Goal: Task Accomplishment & Management: Complete application form

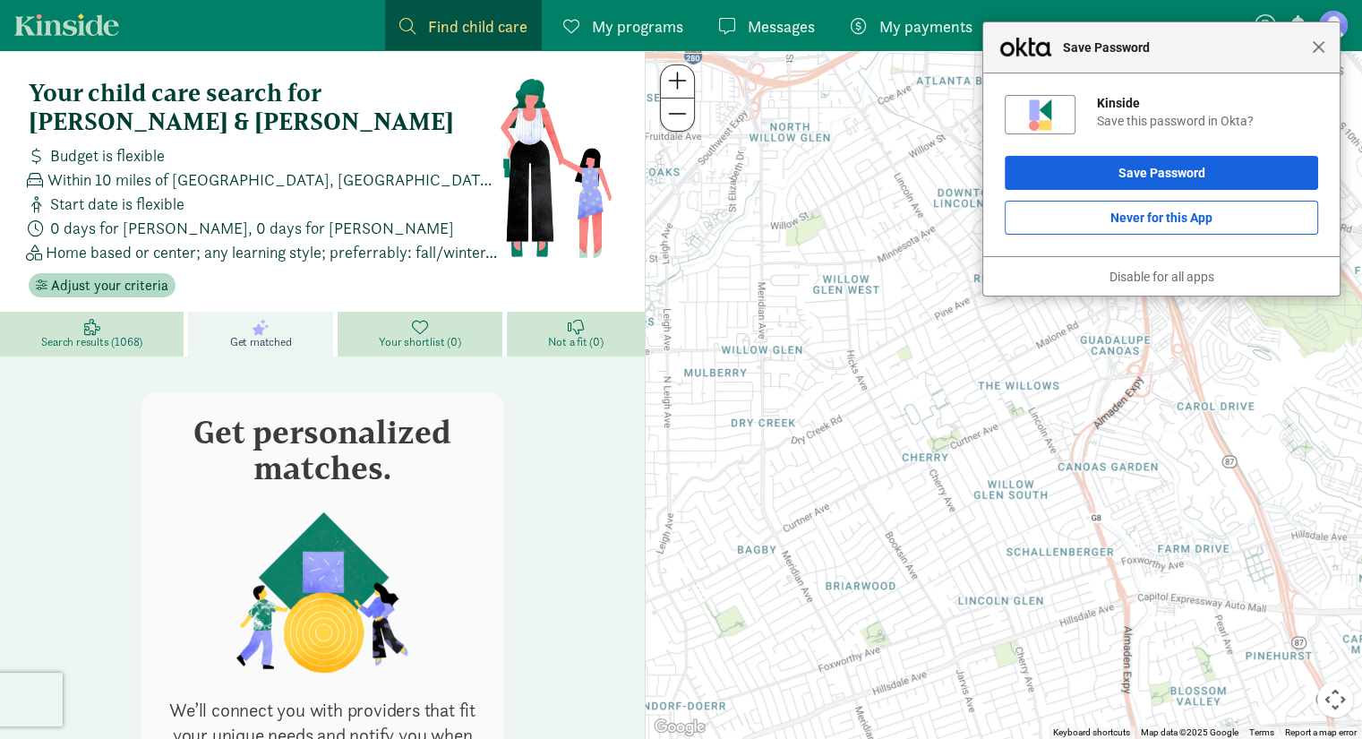
click at [1319, 50] on span "Close" at bounding box center [1317, 46] width 13 height 13
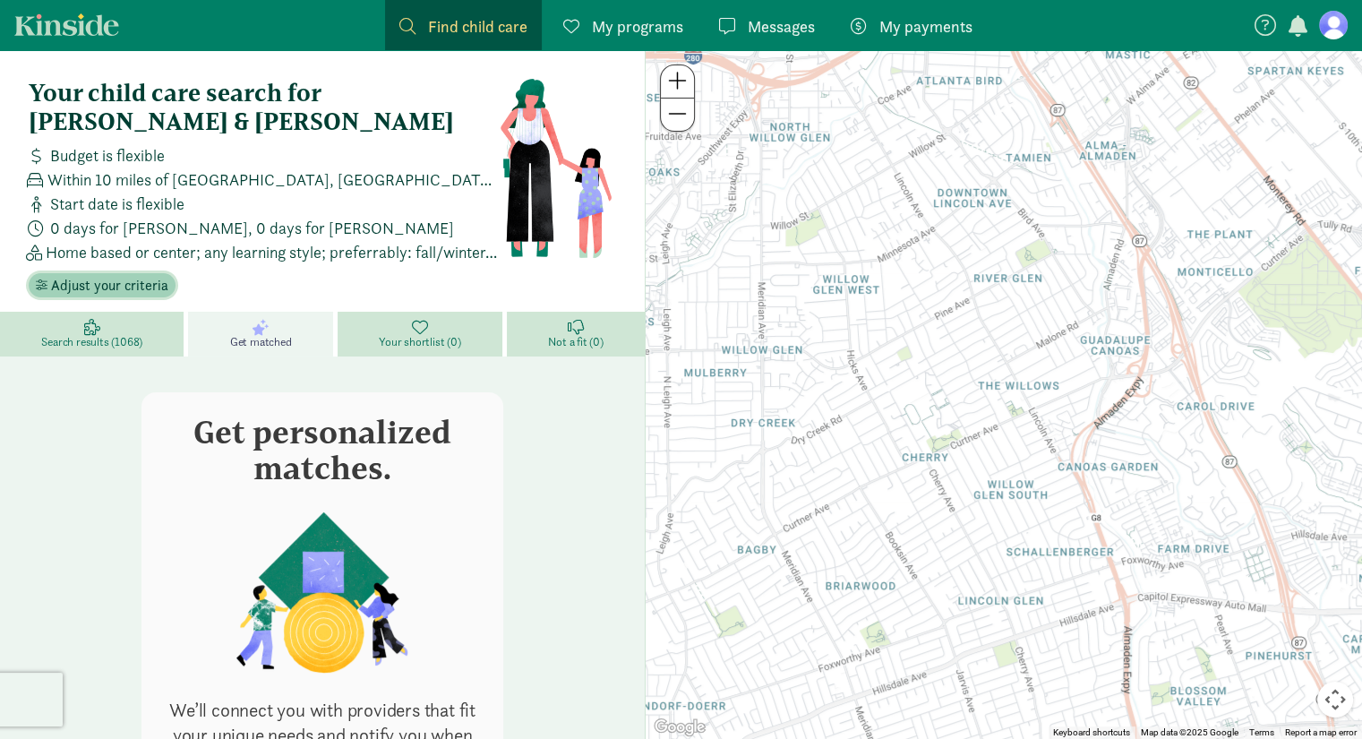
click at [115, 275] on span "Adjust your criteria" at bounding box center [109, 285] width 117 height 21
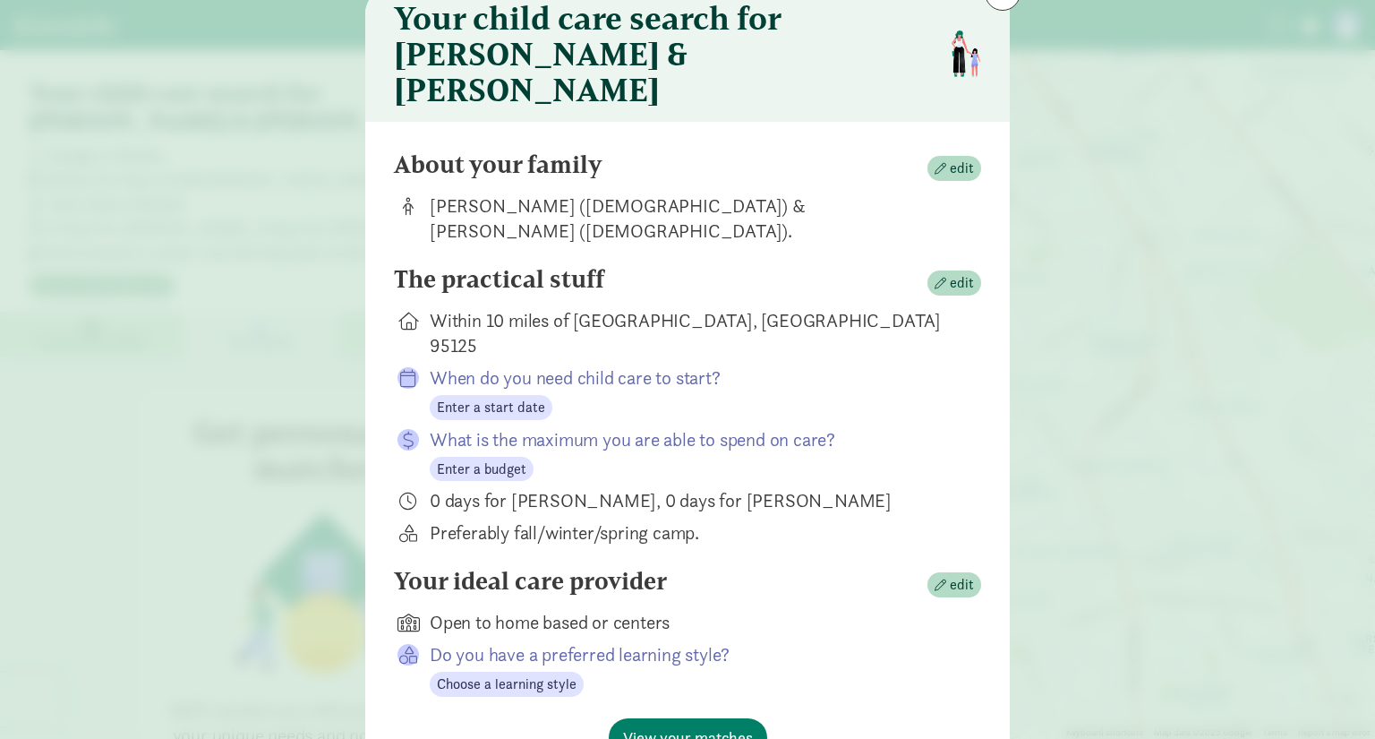
scroll to position [88, 0]
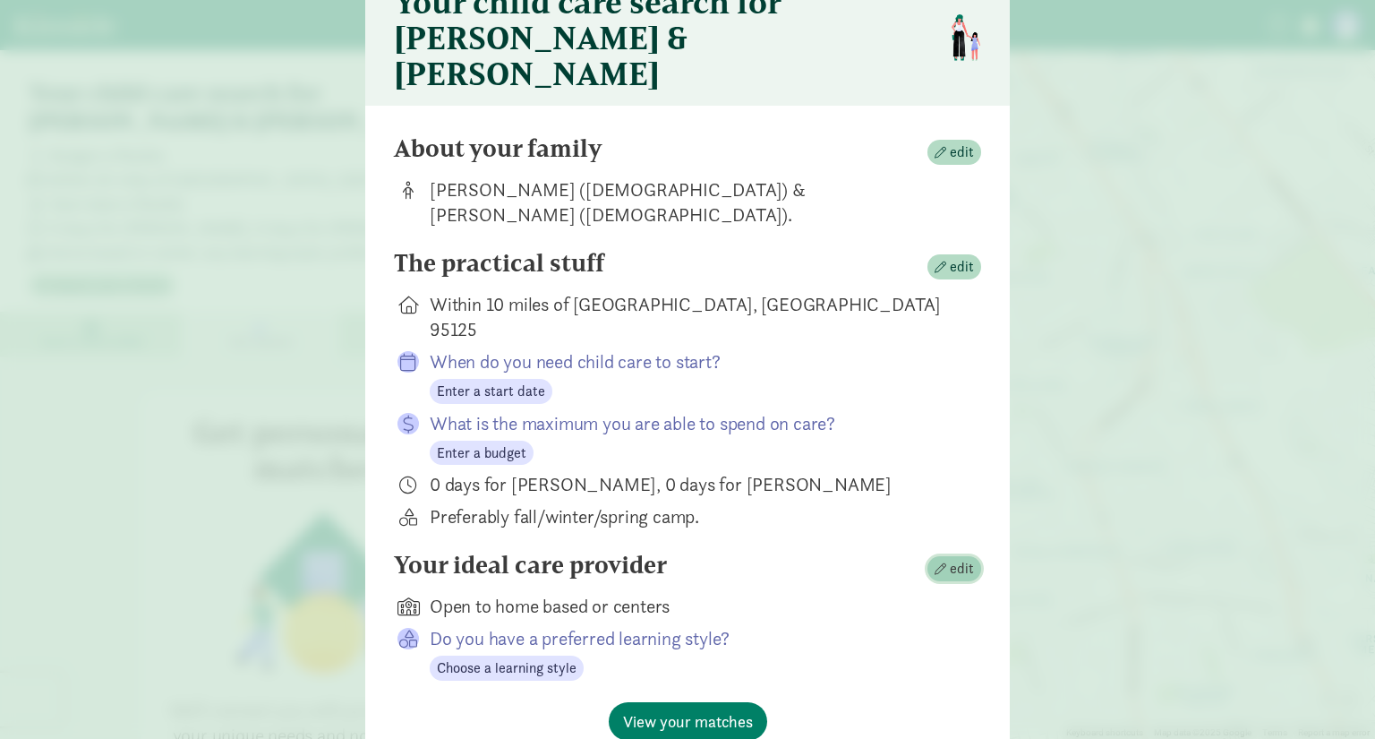
click at [963, 558] on span "edit" at bounding box center [962, 568] width 24 height 21
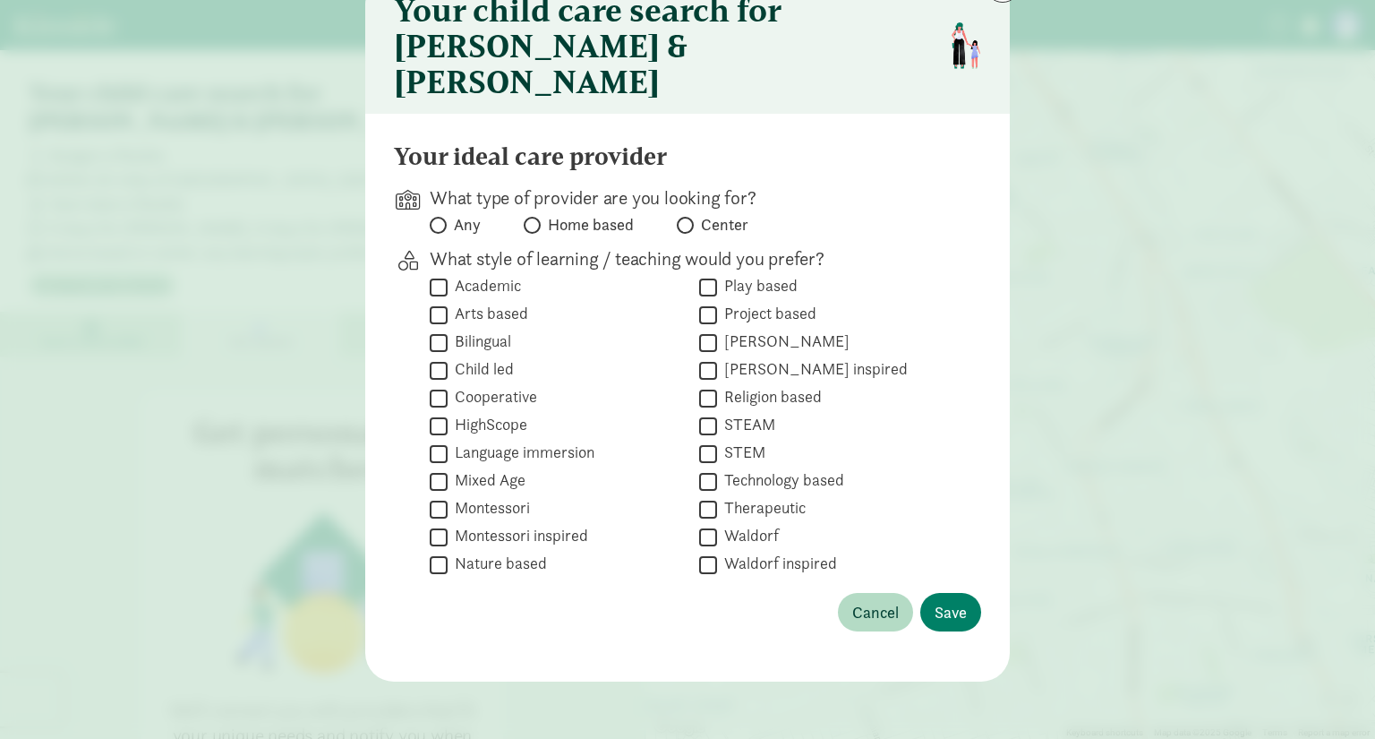
scroll to position [43, 0]
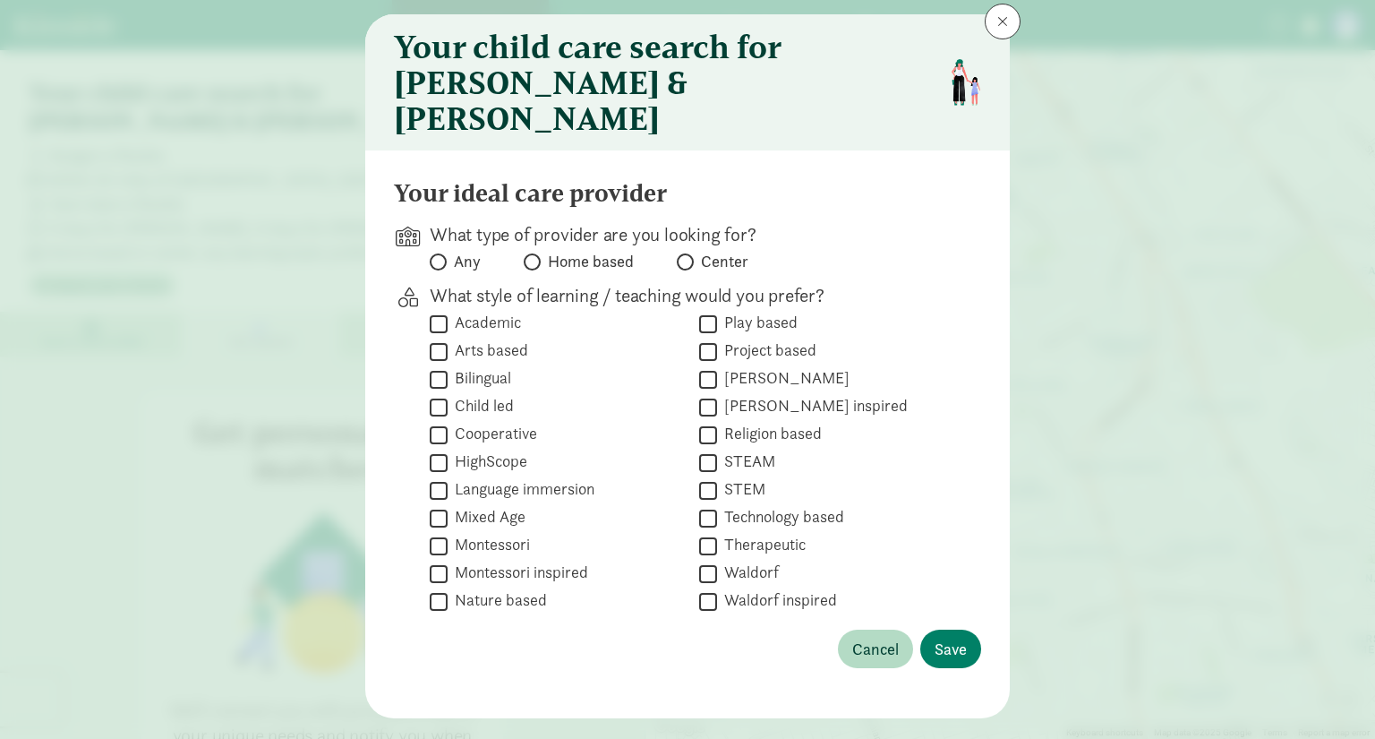
click at [548, 251] on span "Home based" at bounding box center [591, 261] width 86 height 21
click at [535, 256] on input "Home based" at bounding box center [530, 262] width 12 height 12
radio input "true"
click at [687, 253] on span at bounding box center [685, 261] width 17 height 17
click at [687, 256] on input "Center" at bounding box center [683, 262] width 12 height 12
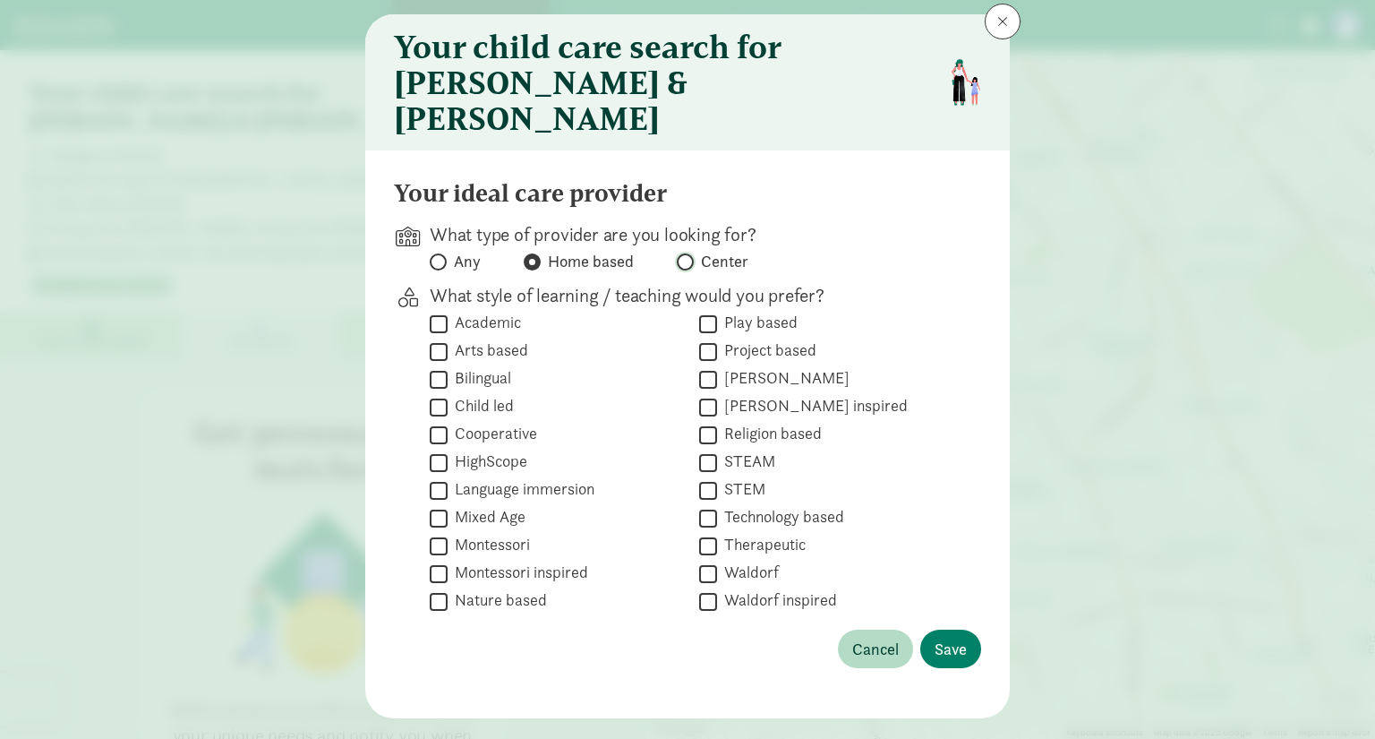
radio input "true"
radio input "false"
click at [439, 253] on span at bounding box center [438, 261] width 17 height 17
click at [439, 256] on input "Any" at bounding box center [436, 262] width 12 height 12
radio input "true"
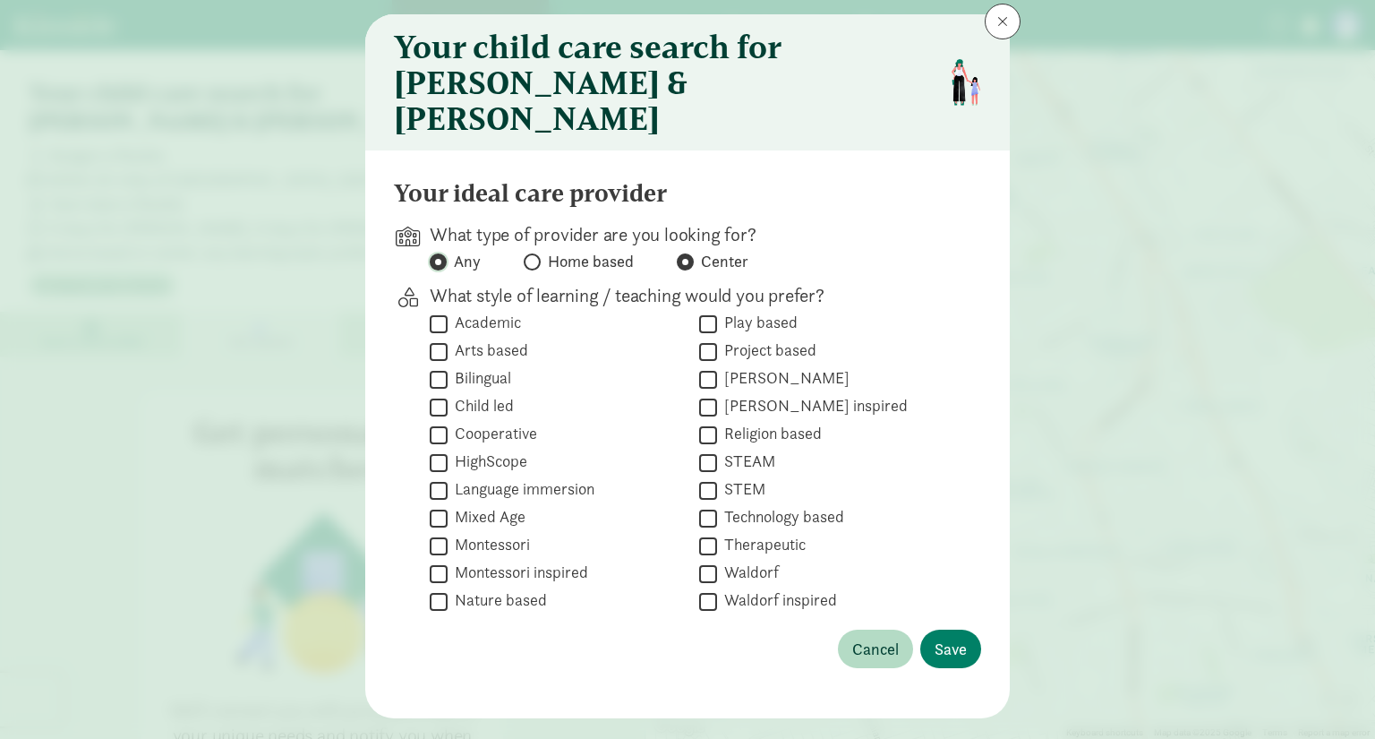
radio input "false"
click at [865, 629] on button "Cancel" at bounding box center [875, 648] width 75 height 38
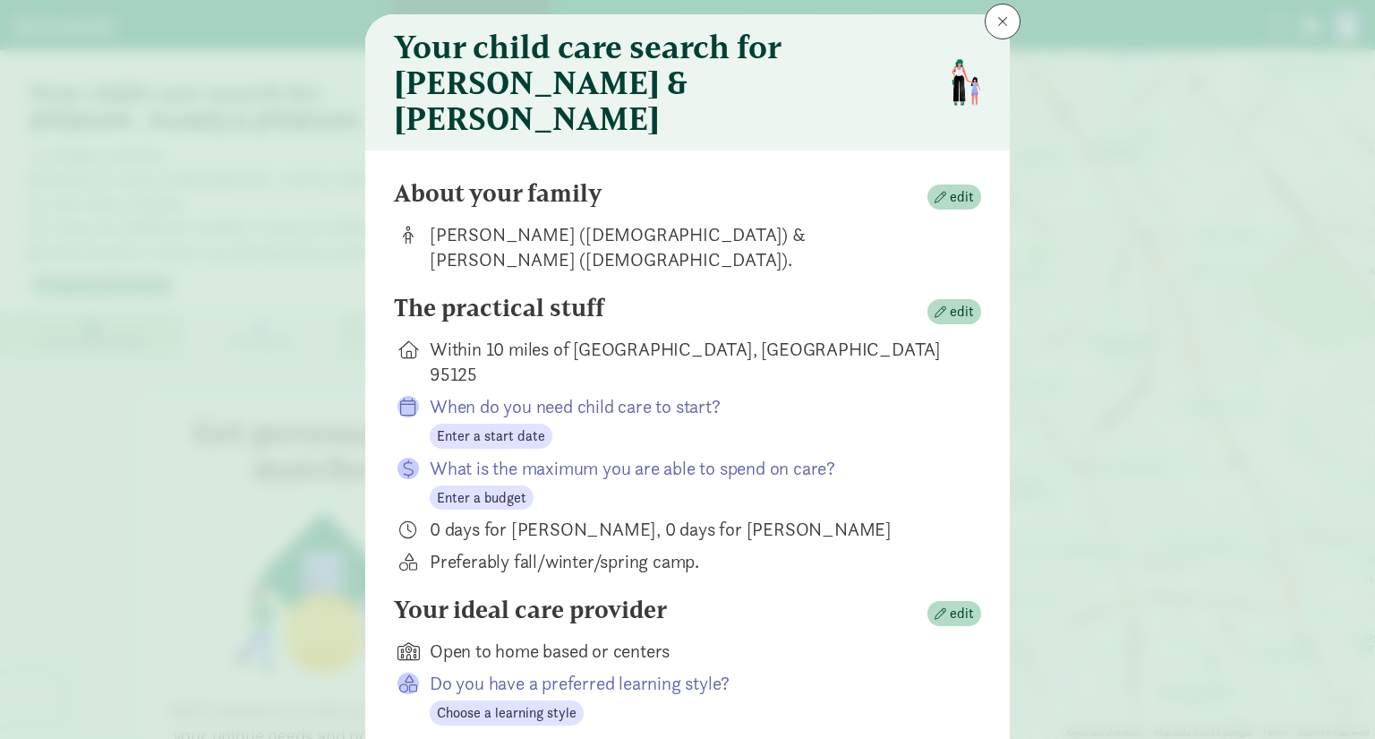
scroll to position [88, 0]
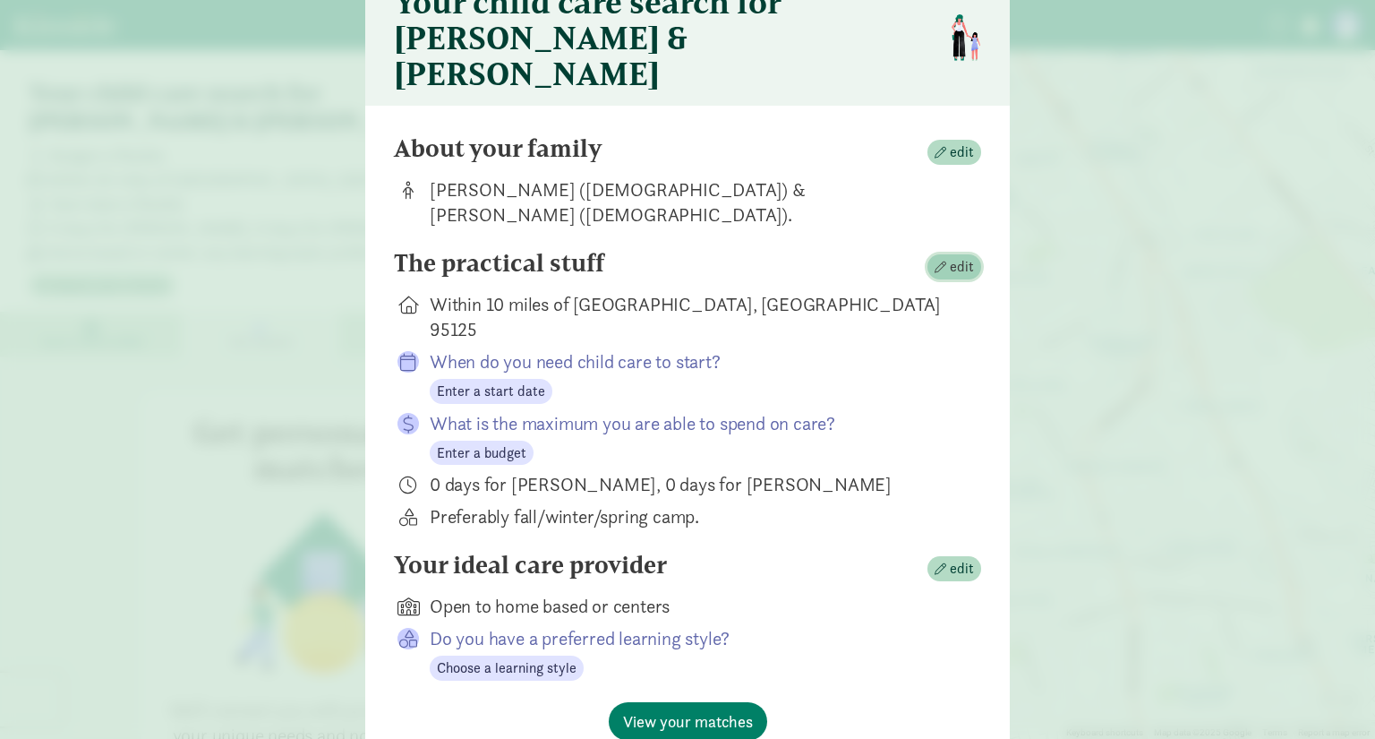
click at [953, 256] on span "edit" at bounding box center [962, 266] width 24 height 21
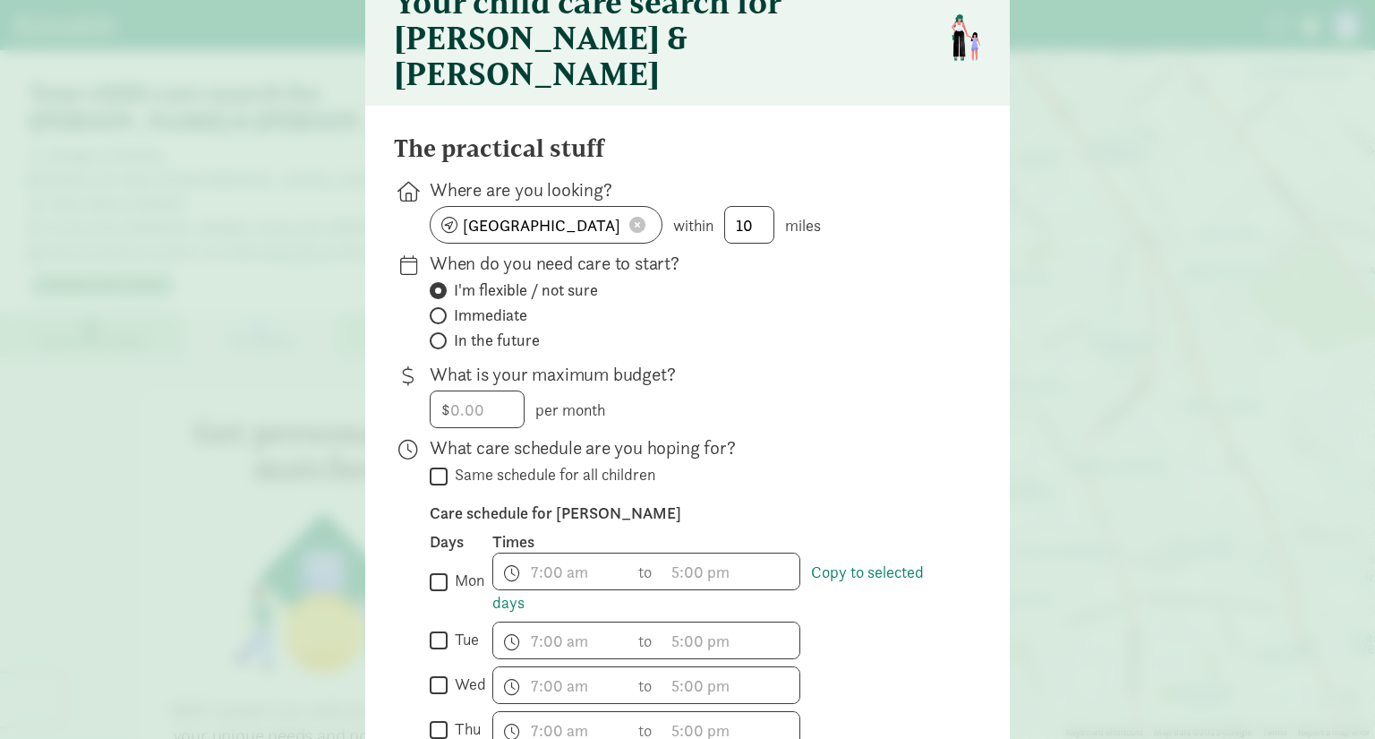
click at [506, 329] on span "In the future" at bounding box center [497, 339] width 86 height 21
click at [441, 335] on input "In the future" at bounding box center [436, 341] width 12 height 12
radio input "true"
radio input "false"
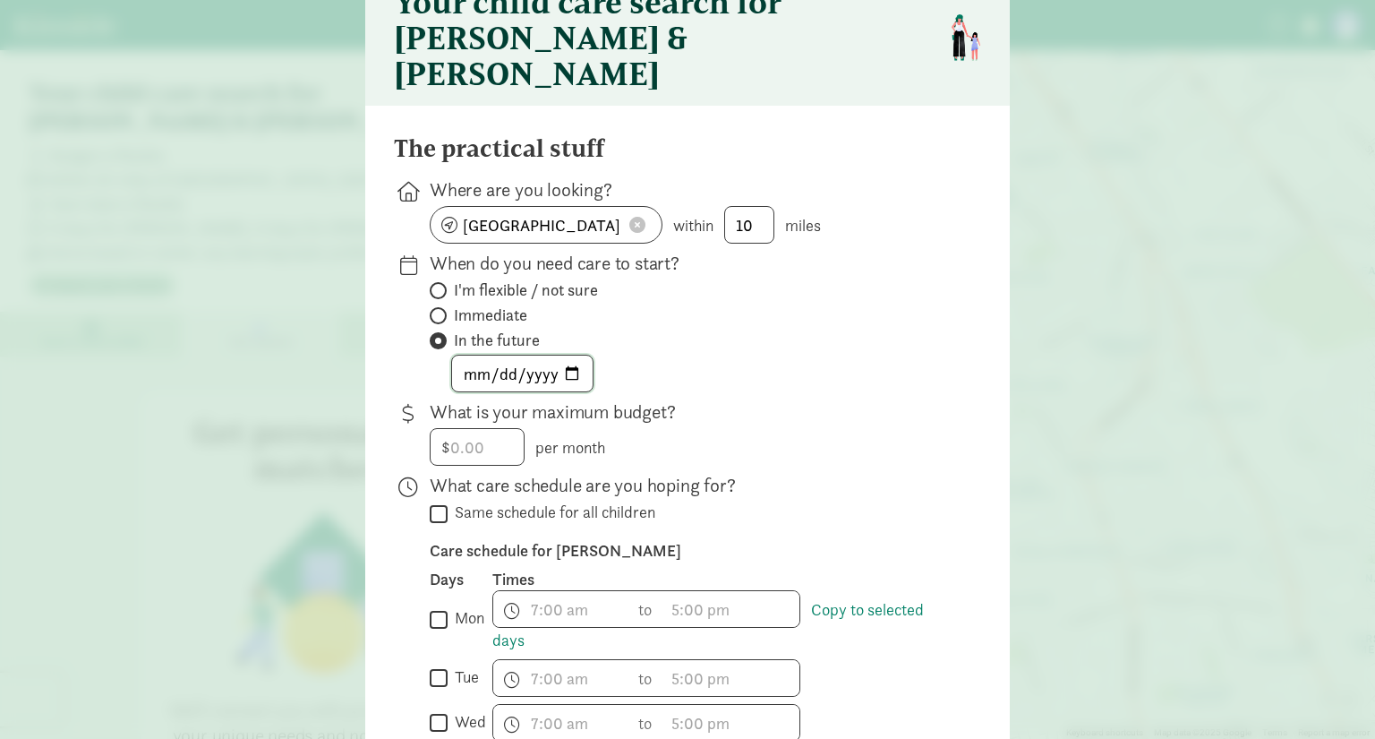
click at [568, 355] on input "date" at bounding box center [522, 373] width 141 height 36
type input "[DATE]"
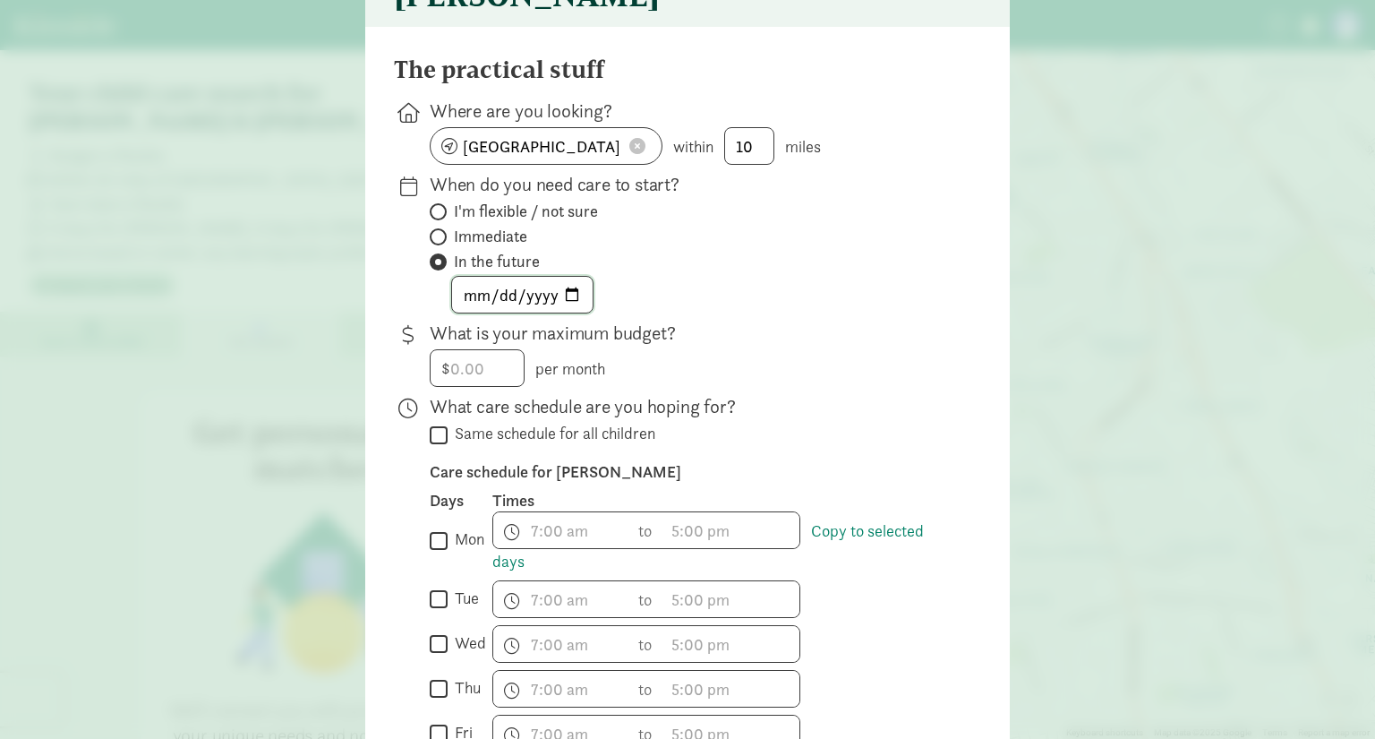
scroll to position [177, 0]
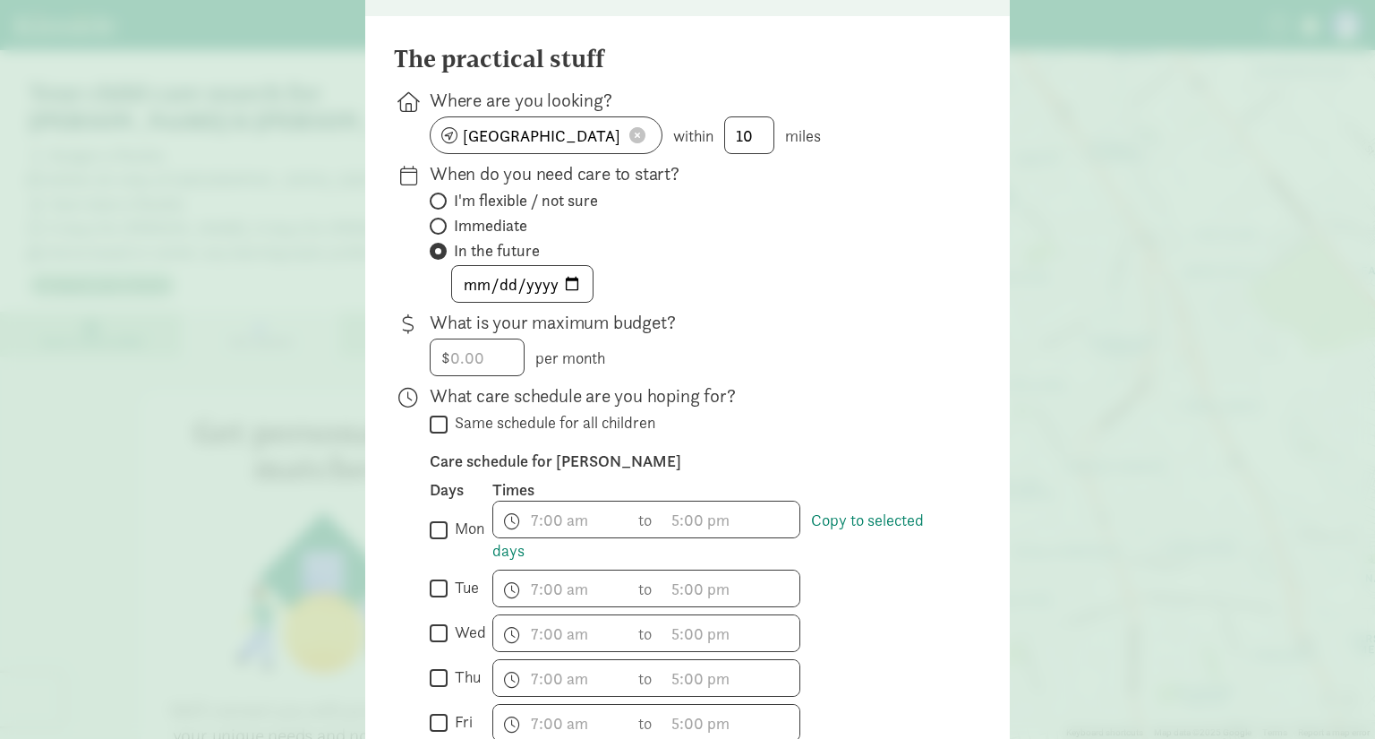
click at [435, 412] on input "Same schedule for all children" at bounding box center [439, 424] width 18 height 24
checkbox input "true"
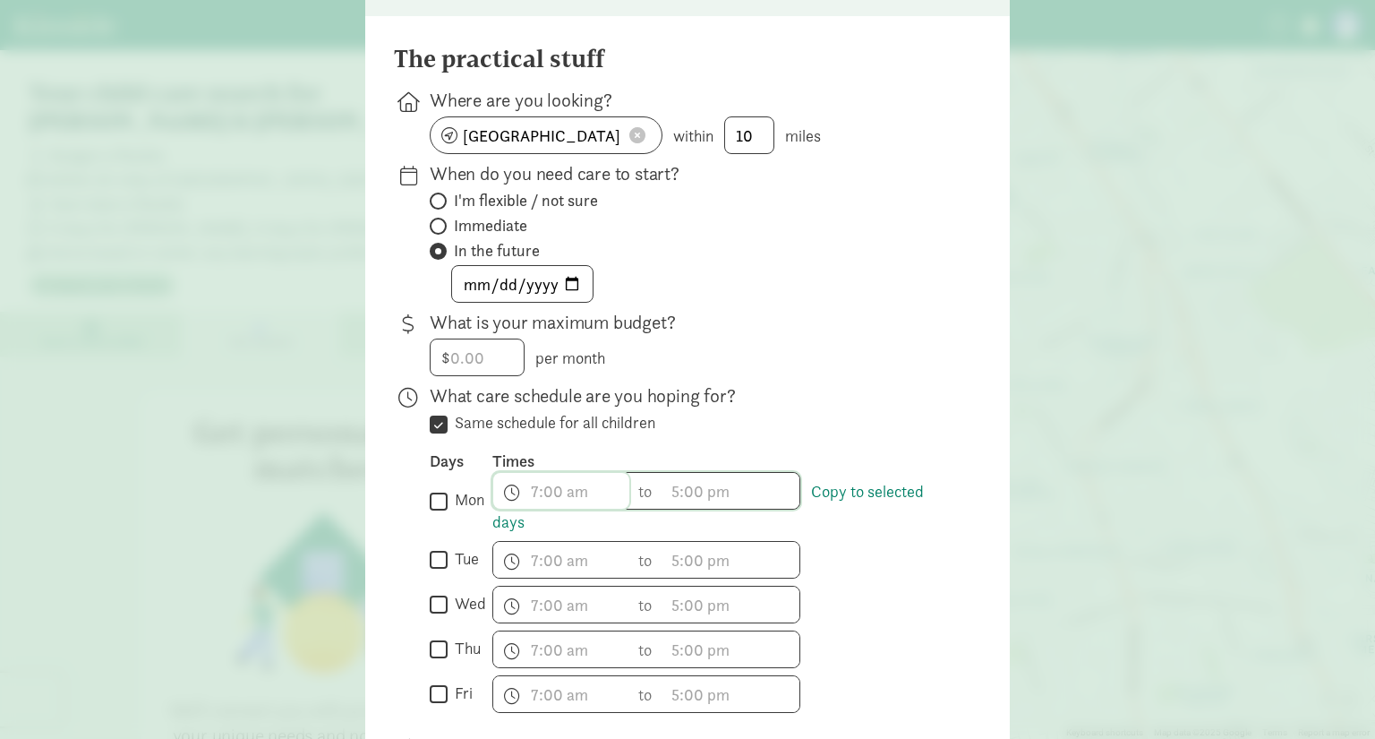
click at [554, 473] on span "h 12 1 2 3 4 5 6 7 8 9 10 11 mm 00 15 30 45 a am pm" at bounding box center [561, 491] width 136 height 36
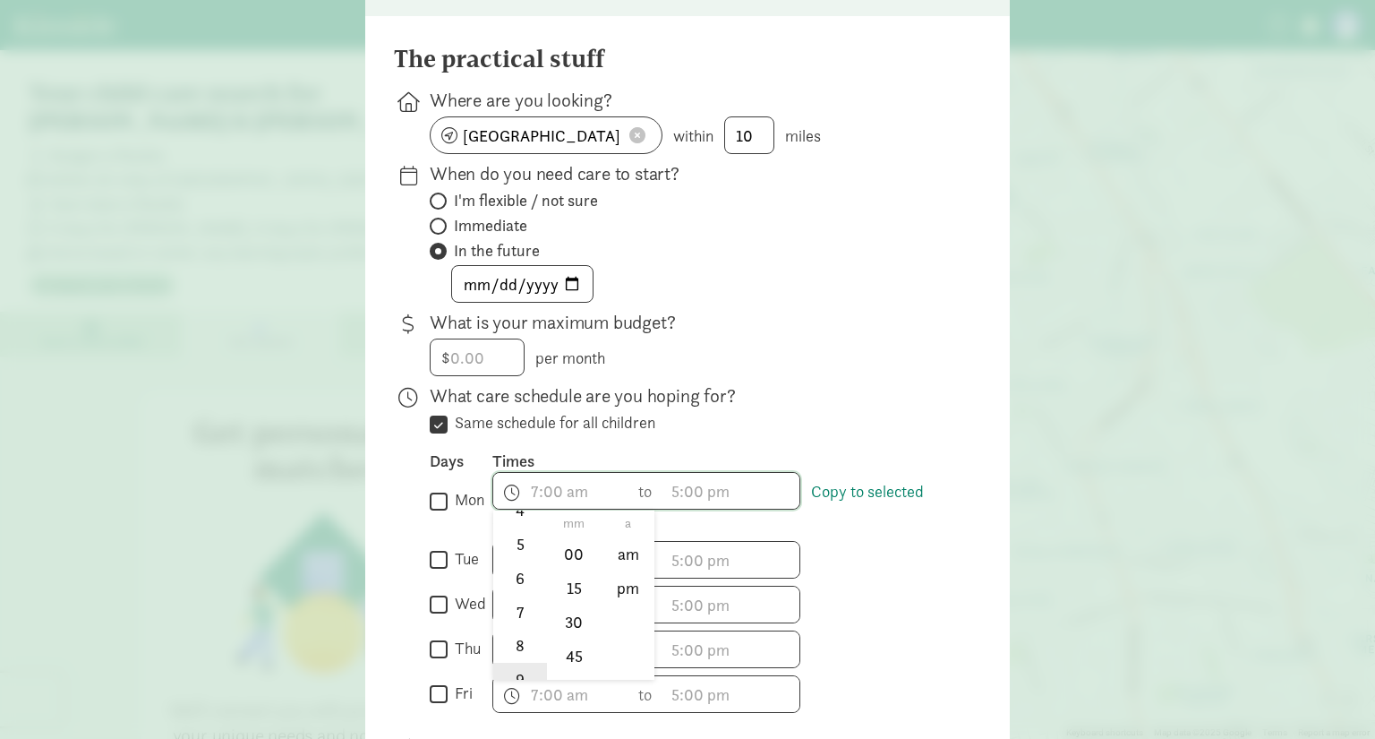
click at [517, 662] on li "9" at bounding box center [519, 679] width 53 height 34
click at [558, 537] on li "00" at bounding box center [574, 554] width 53 height 34
click at [621, 537] on li "am" at bounding box center [628, 554] width 53 height 34
type input "9:00 am"
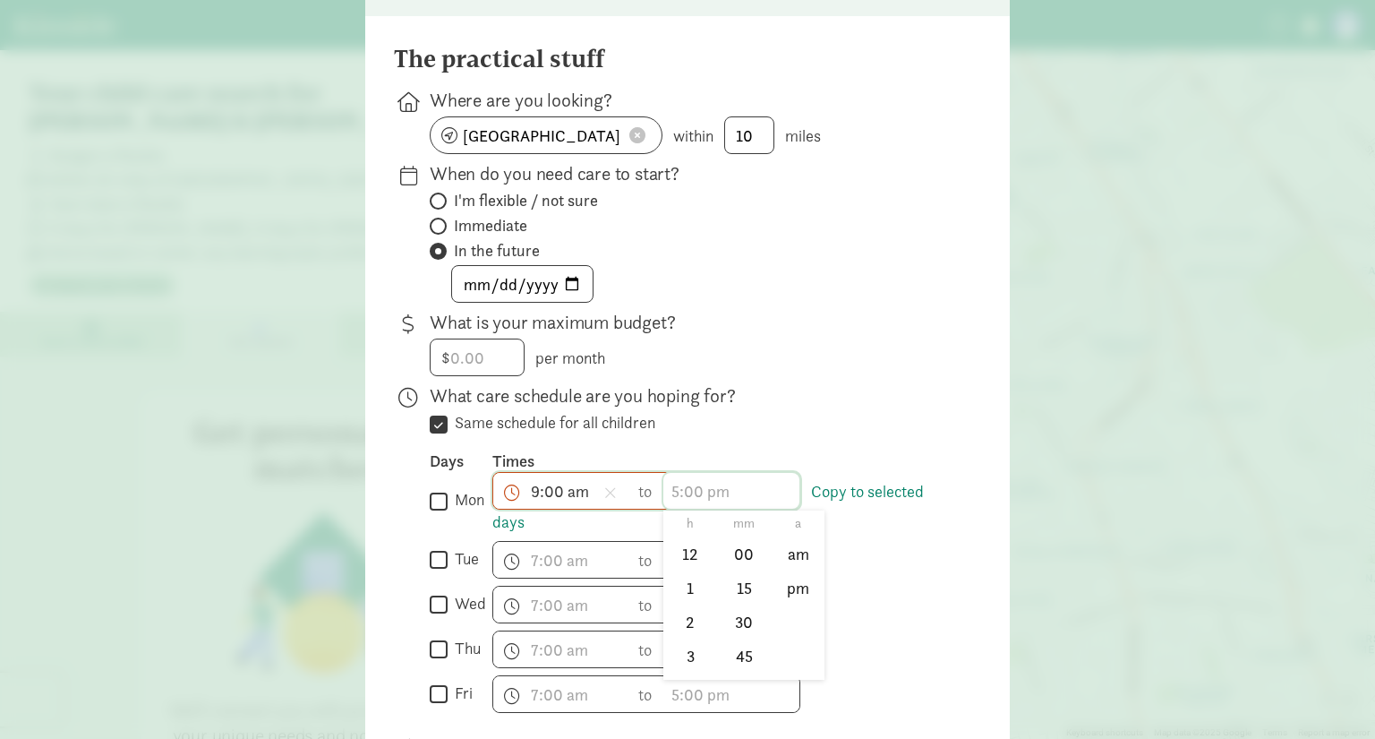
click at [732, 473] on span "h 12 1 2 3 4 5 6 7 8 9 10 11 mm 00 15 30 45 a am pm" at bounding box center [731, 491] width 136 height 36
click at [683, 638] on li "3" at bounding box center [689, 655] width 53 height 34
click at [733, 537] on li "00" at bounding box center [744, 554] width 53 height 34
click at [787, 571] on li "pm" at bounding box center [798, 588] width 53 height 34
type input "3:00 pm"
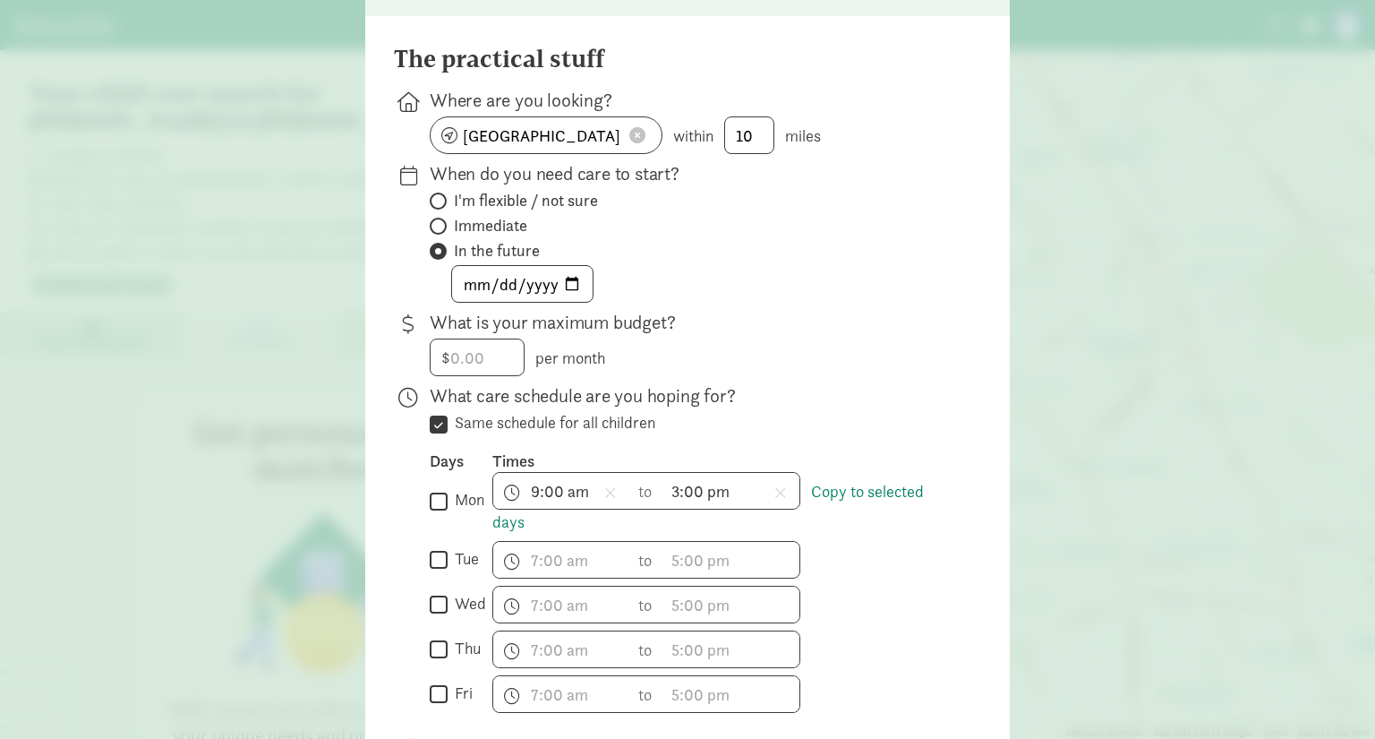
click at [439, 489] on input "mon" at bounding box center [439, 501] width 18 height 24
checkbox input "true"
click at [874, 481] on link "Copy to selected days" at bounding box center [707, 507] width 431 height 52
drag, startPoint x: 428, startPoint y: 526, endPoint x: 439, endPoint y: 539, distance: 16.5
click at [430, 548] on input "tue" at bounding box center [439, 560] width 18 height 24
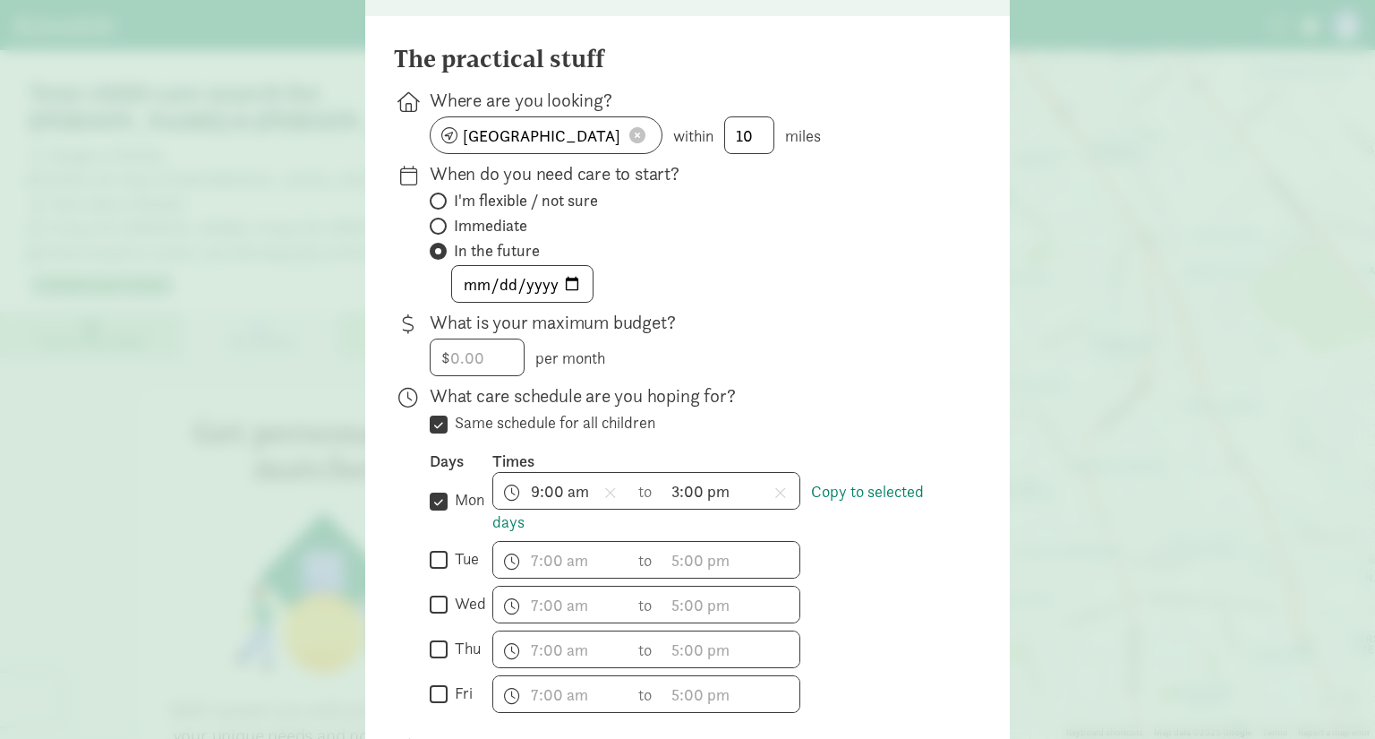
checkbox input "true"
drag, startPoint x: 433, startPoint y: 551, endPoint x: 438, endPoint y: 572, distance: 21.9
click at [434, 585] on div " wed" at bounding box center [461, 604] width 63 height 38
click at [437, 585] on div " wed" at bounding box center [461, 604] width 63 height 38
drag, startPoint x: 437, startPoint y: 569, endPoint x: 433, endPoint y: 593, distance: 24.4
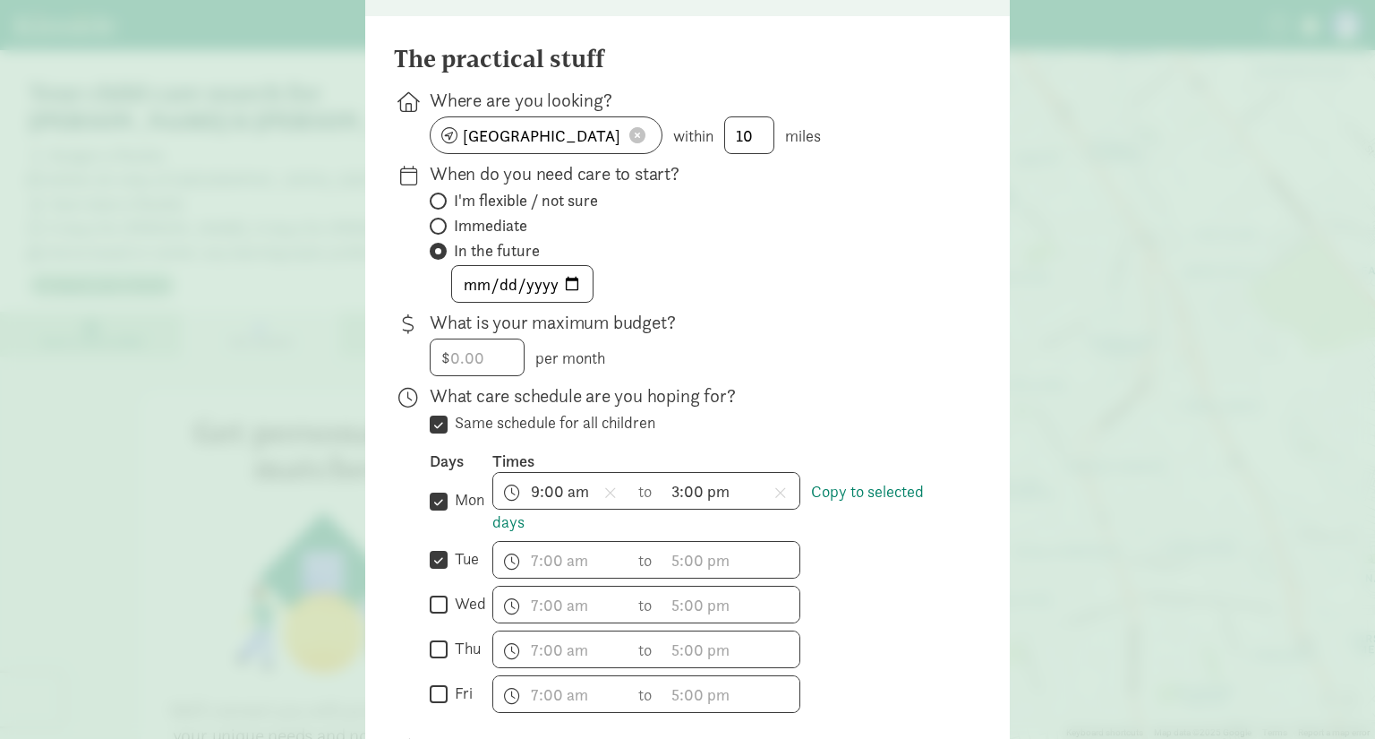
click at [437, 593] on input "wed" at bounding box center [439, 605] width 18 height 24
checkbox input "true"
click at [433, 637] on input "thu" at bounding box center [439, 649] width 18 height 24
checkbox input "true"
click at [434, 682] on input "fri" at bounding box center [439, 694] width 18 height 24
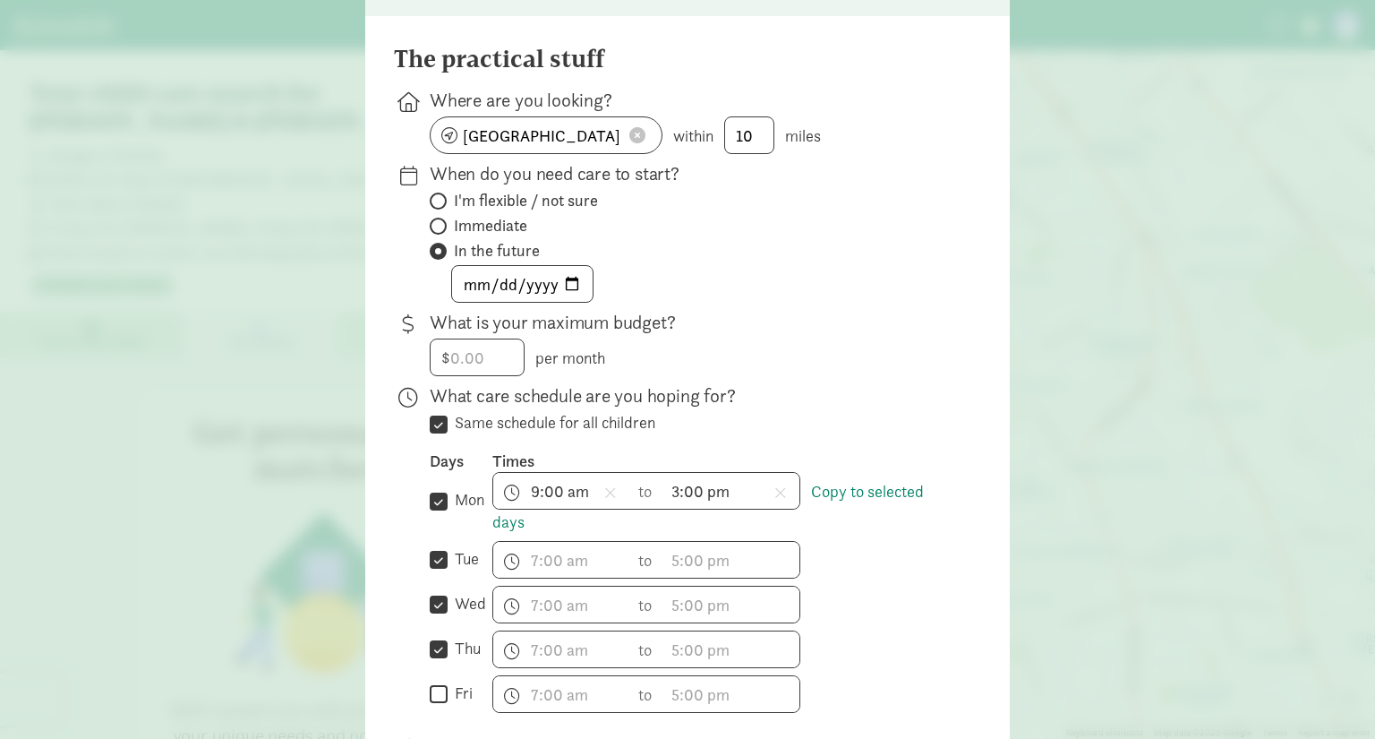
checkbox input "true"
click at [872, 481] on link "Copy to selected days" at bounding box center [707, 507] width 431 height 52
click at [437, 489] on input "mon" at bounding box center [439, 501] width 18 height 24
checkbox input "false"
click at [884, 481] on link "Copy to selected days" at bounding box center [707, 507] width 431 height 52
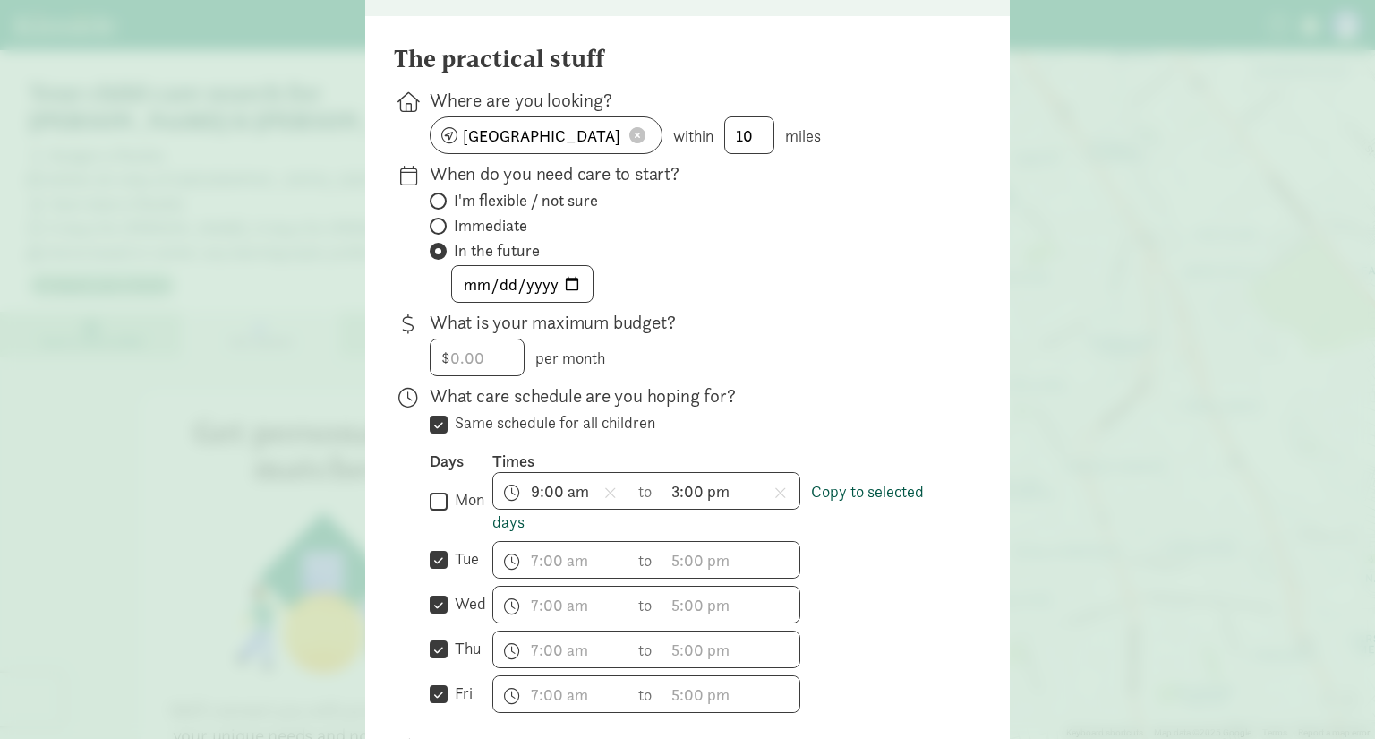
click at [834, 481] on link "Copy to selected days" at bounding box center [707, 507] width 431 height 52
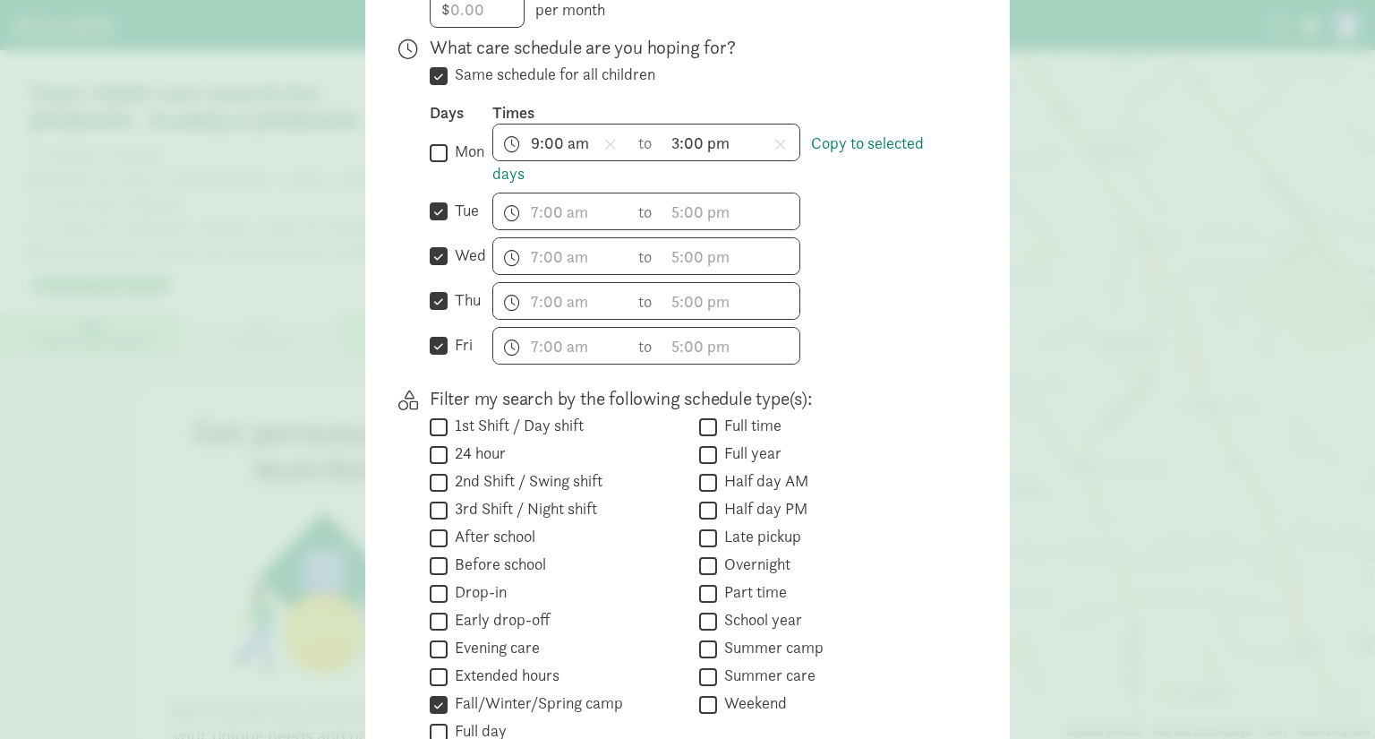
scroll to position [535, 0]
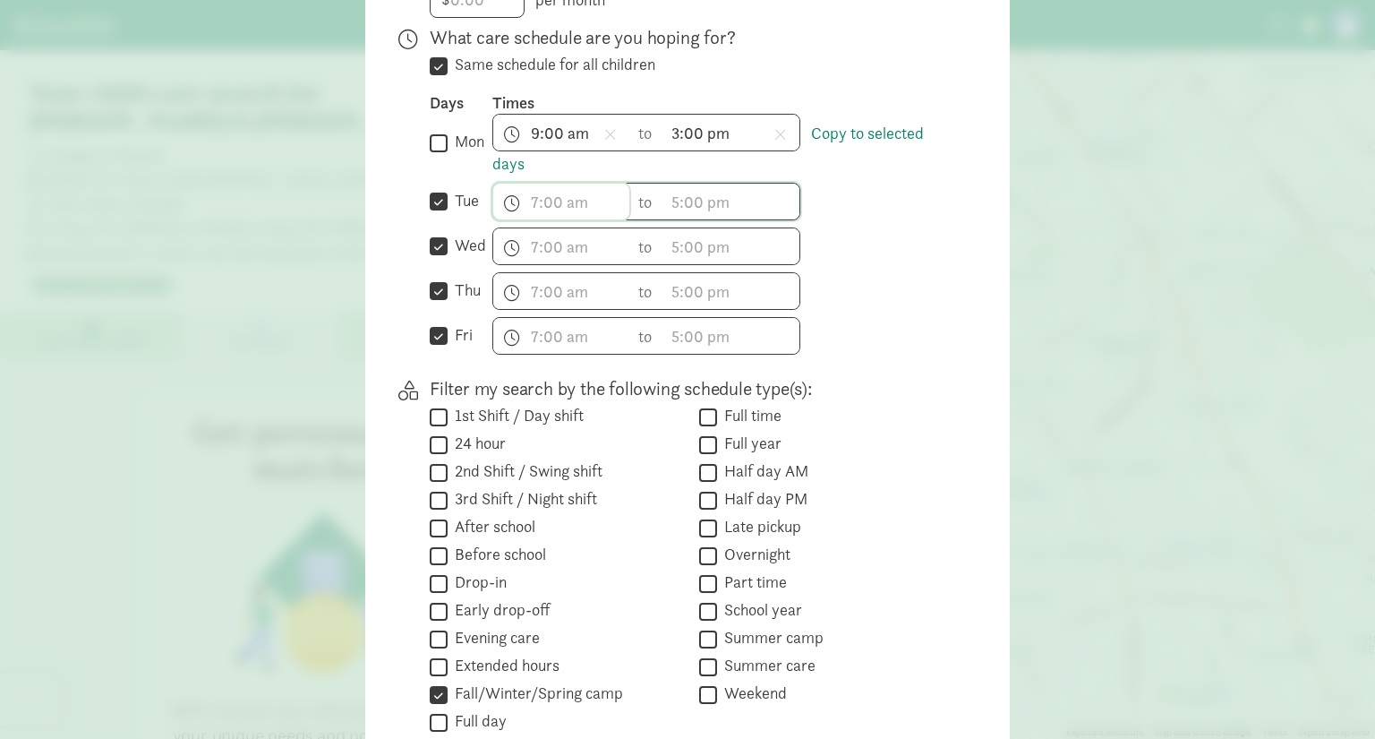
click at [494, 184] on span "h 12 1 2 3 4 5 6 7 8 9 10 11 mm 00 15 30 45 a am pm" at bounding box center [561, 202] width 136 height 36
click at [430, 190] on input "tue" at bounding box center [439, 202] width 18 height 24
checkbox input "false"
drag, startPoint x: 433, startPoint y: 203, endPoint x: 433, endPoint y: 222, distance: 18.8
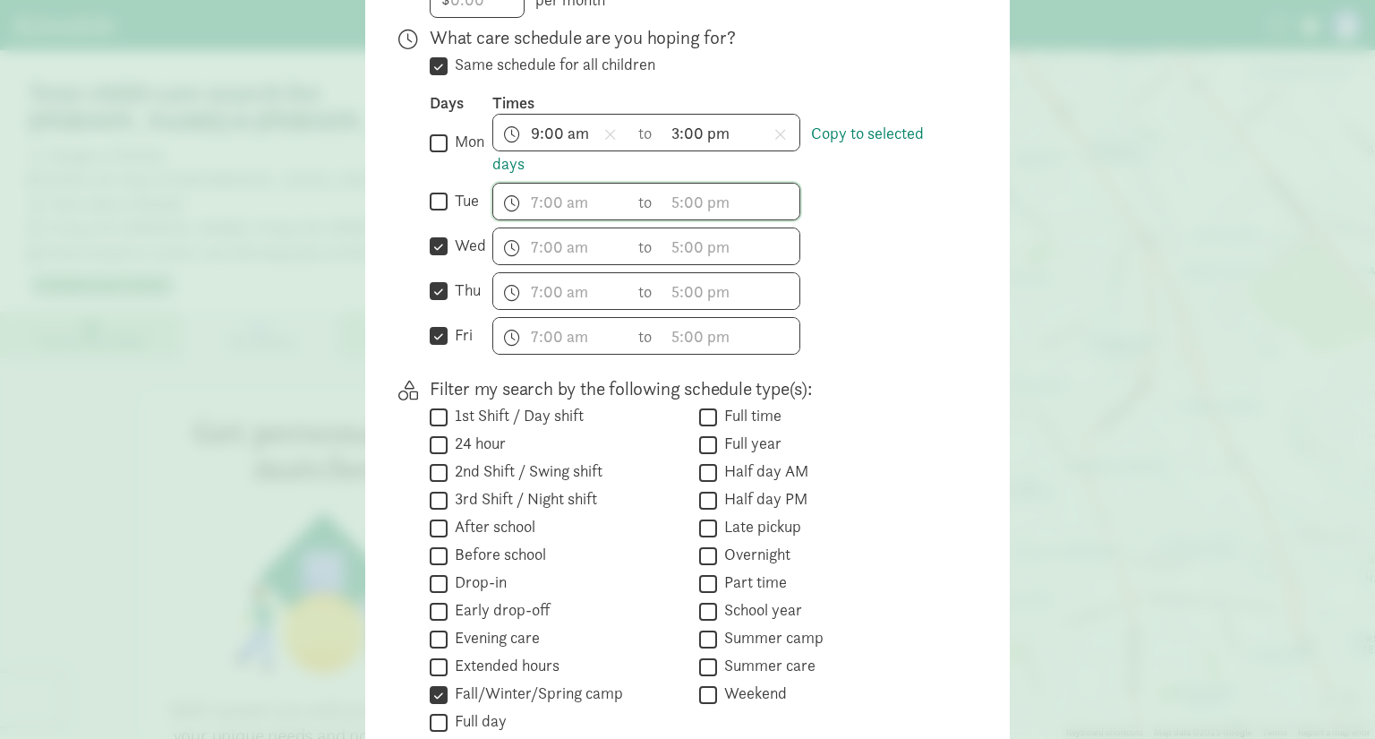
click at [432, 235] on input "wed" at bounding box center [439, 247] width 18 height 24
checkbox input "false"
click at [431, 272] on div " thu" at bounding box center [461, 291] width 63 height 38
click at [440, 279] on input "thu" at bounding box center [439, 291] width 18 height 24
checkbox input "false"
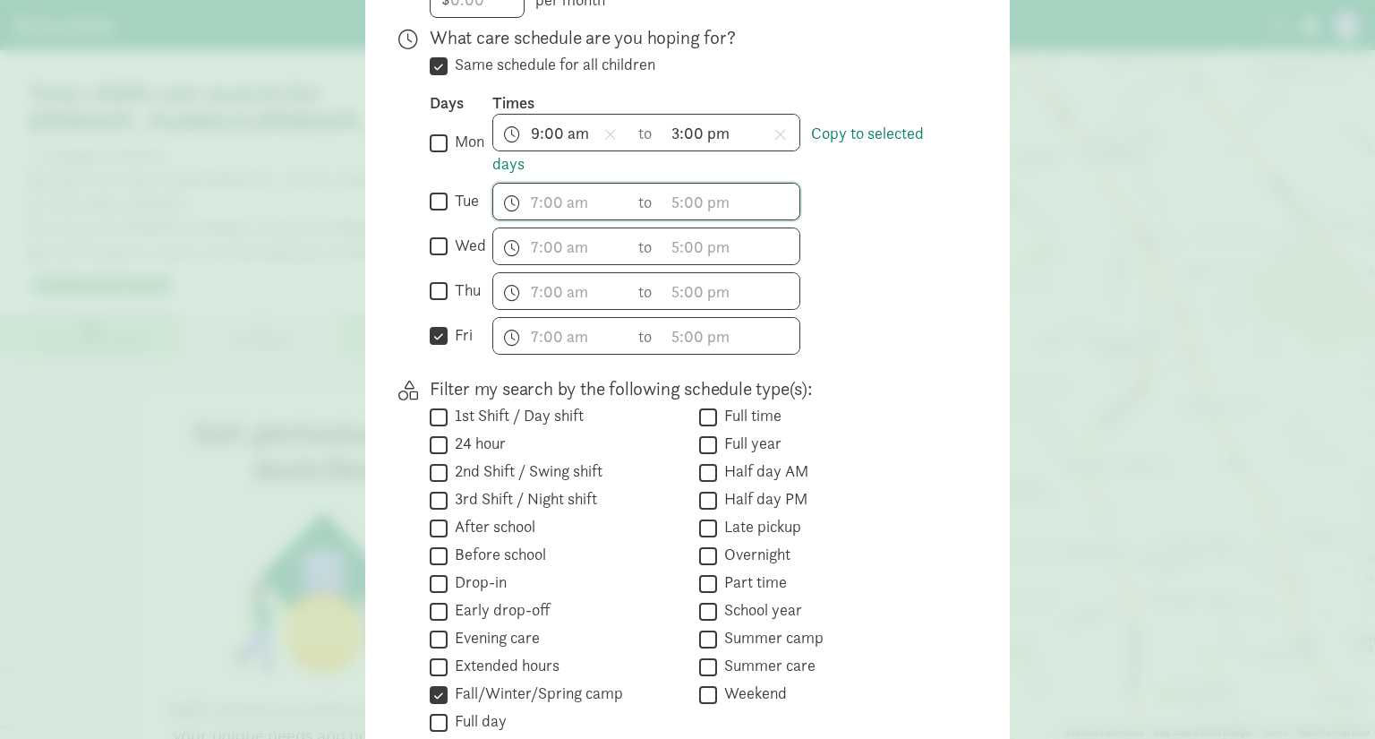
click at [439, 324] on input "fri" at bounding box center [439, 336] width 18 height 24
checkbox input "false"
click at [448, 190] on label "tue" at bounding box center [463, 200] width 31 height 21
click at [445, 190] on input "tue" at bounding box center [439, 202] width 18 height 24
checkbox input "true"
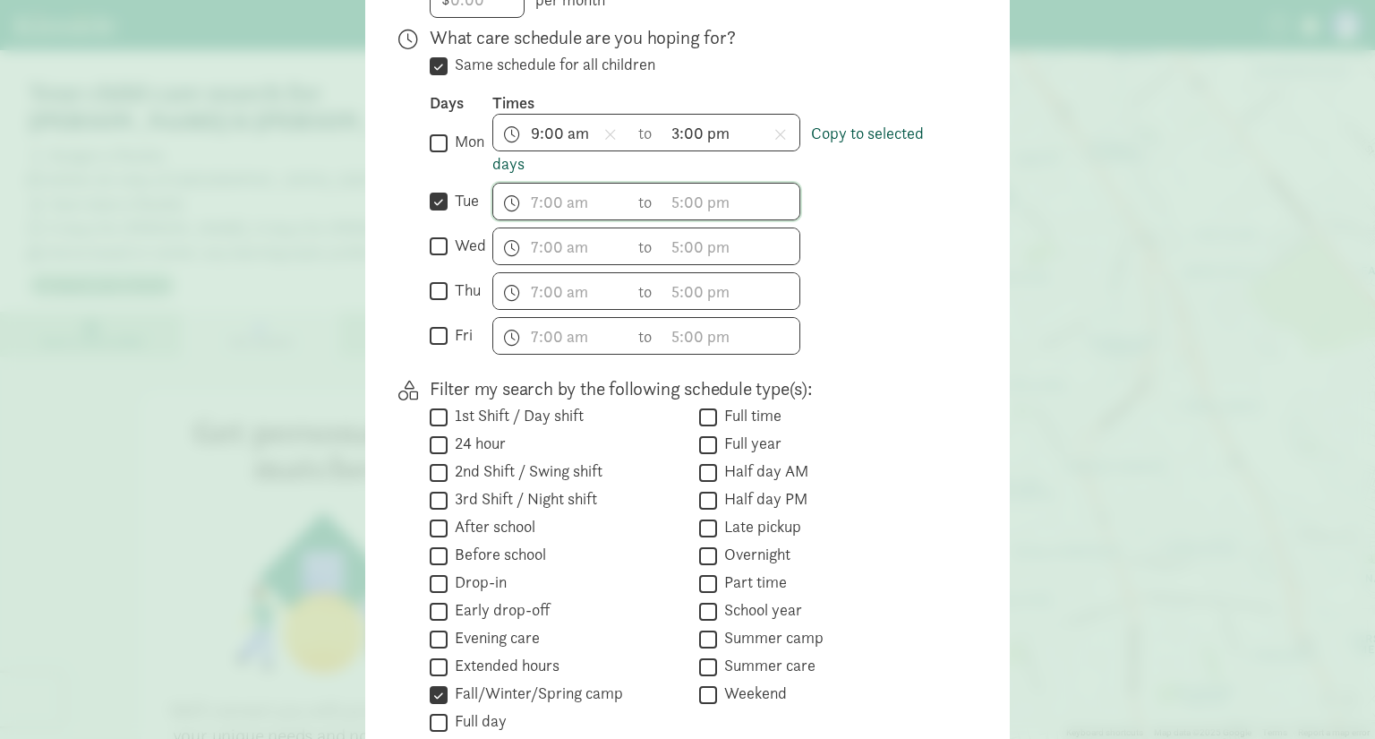
click at [864, 123] on link "Copy to selected days" at bounding box center [707, 149] width 431 height 52
click at [423, 376] on div "What care schedule are you hoping for?  Same schedule for all children Days Ti…" at bounding box center [687, 555] width 587 height 358
click at [435, 235] on input "wed" at bounding box center [439, 247] width 18 height 24
checkbox input "true"
click at [856, 123] on link "Copy to selected days" at bounding box center [707, 149] width 431 height 52
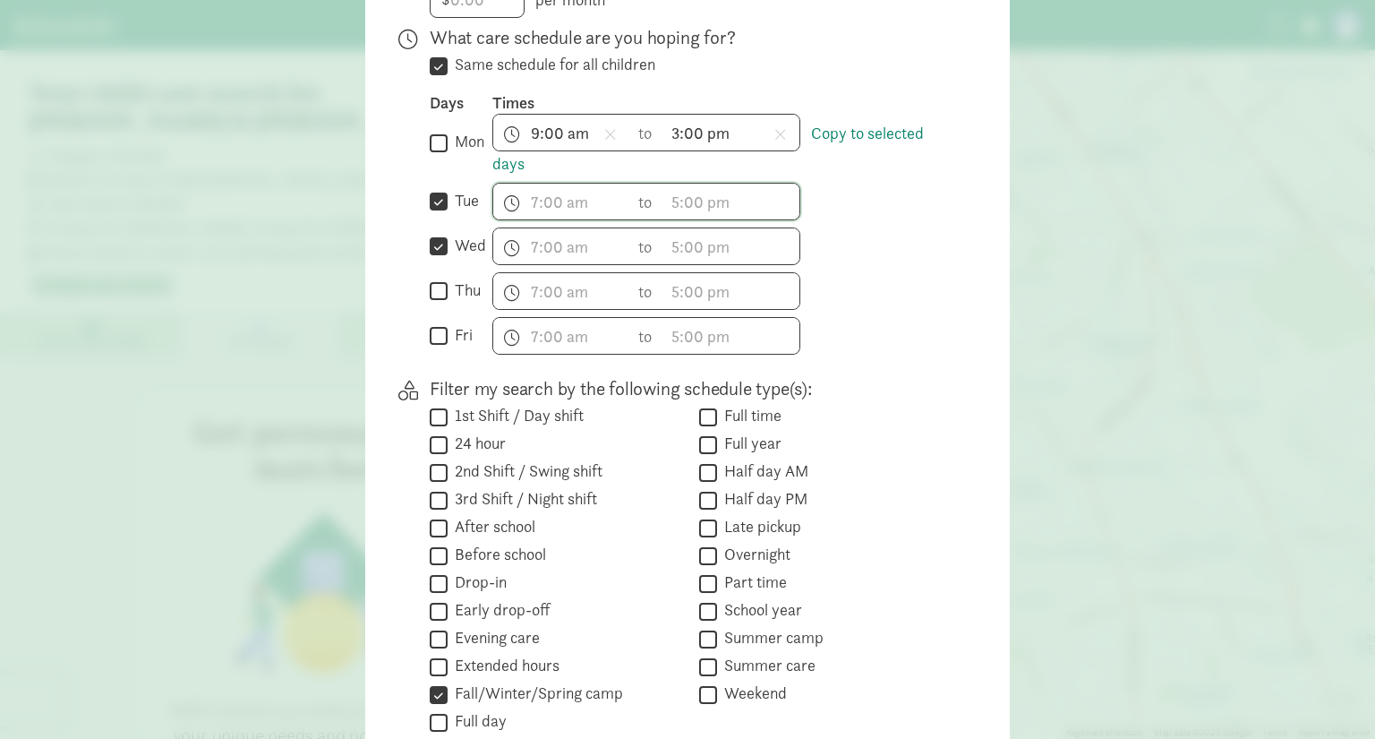
click at [432, 131] on input "mon" at bounding box center [439, 143] width 18 height 24
checkbox input "true"
click at [884, 123] on link "Copy to selected days" at bounding box center [707, 149] width 431 height 52
click at [430, 190] on input "tue" at bounding box center [439, 202] width 18 height 24
checkbox input "false"
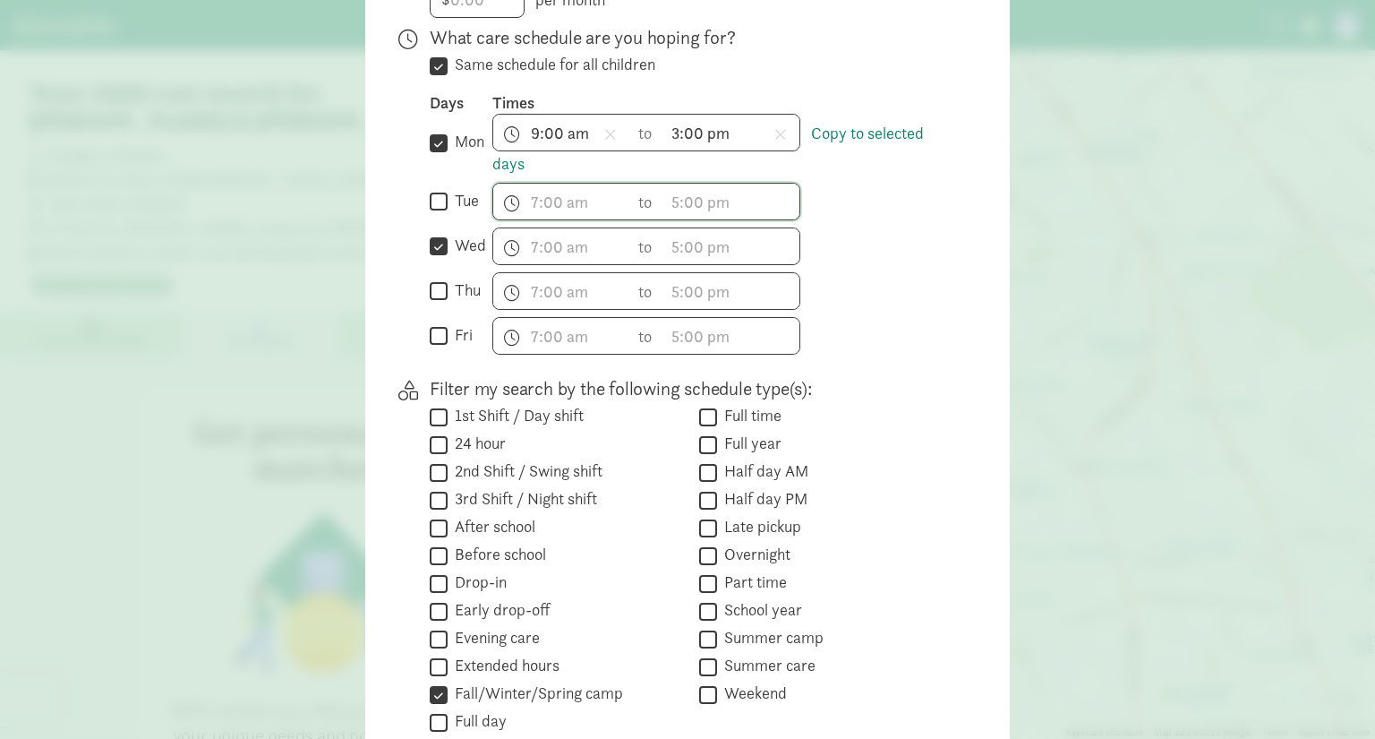
click at [435, 235] on input "wed" at bounding box center [439, 247] width 18 height 24
checkbox input "false"
click at [437, 190] on input "tue" at bounding box center [439, 202] width 18 height 24
checkbox input "true"
click at [569, 184] on span "h 12 1 2 3 4 5 6 7 8 9 10 11 mm 00 15 30 45 a am pm" at bounding box center [561, 202] width 136 height 36
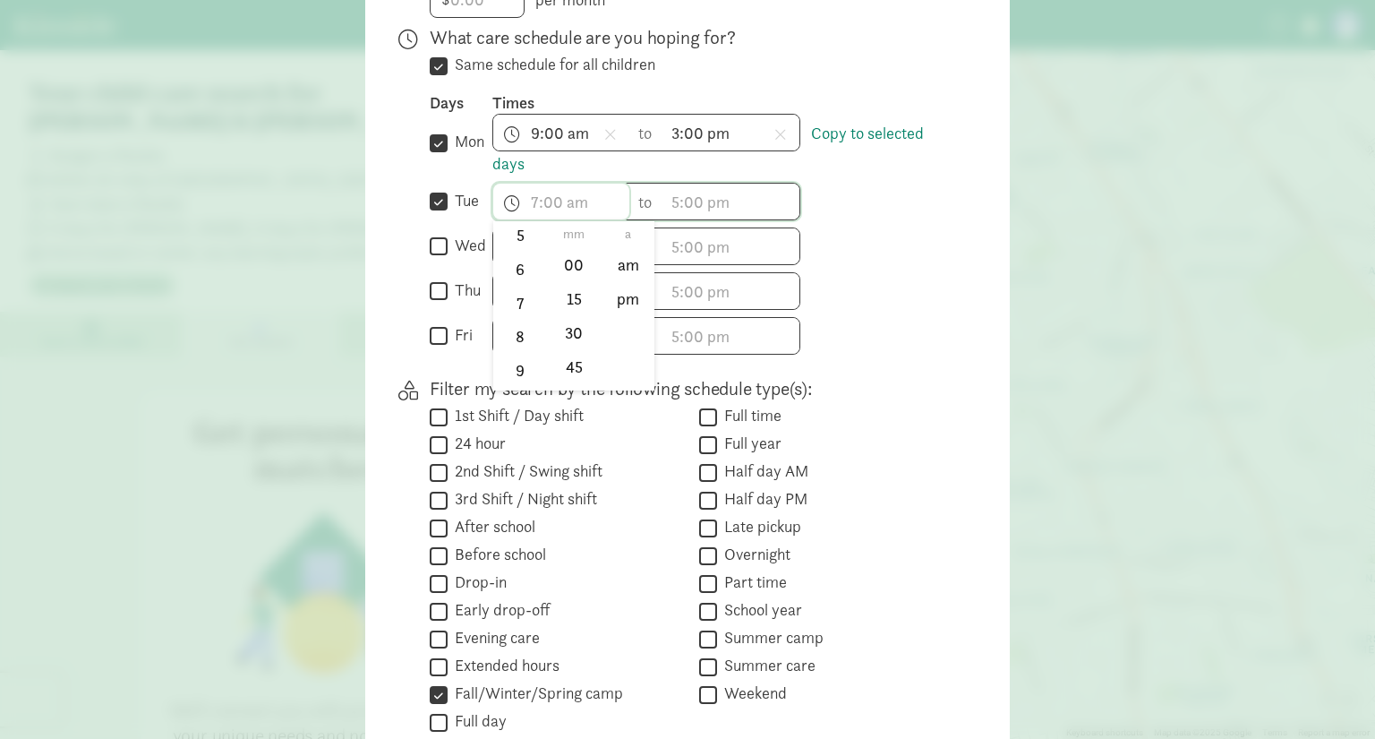
scroll to position [263, 0]
drag, startPoint x: 514, startPoint y: 276, endPoint x: 528, endPoint y: 269, distance: 16.0
click at [516, 289] on li "9" at bounding box center [519, 306] width 53 height 34
click at [562, 248] on li "00" at bounding box center [574, 265] width 53 height 34
click at [628, 248] on li "am" at bounding box center [628, 265] width 53 height 34
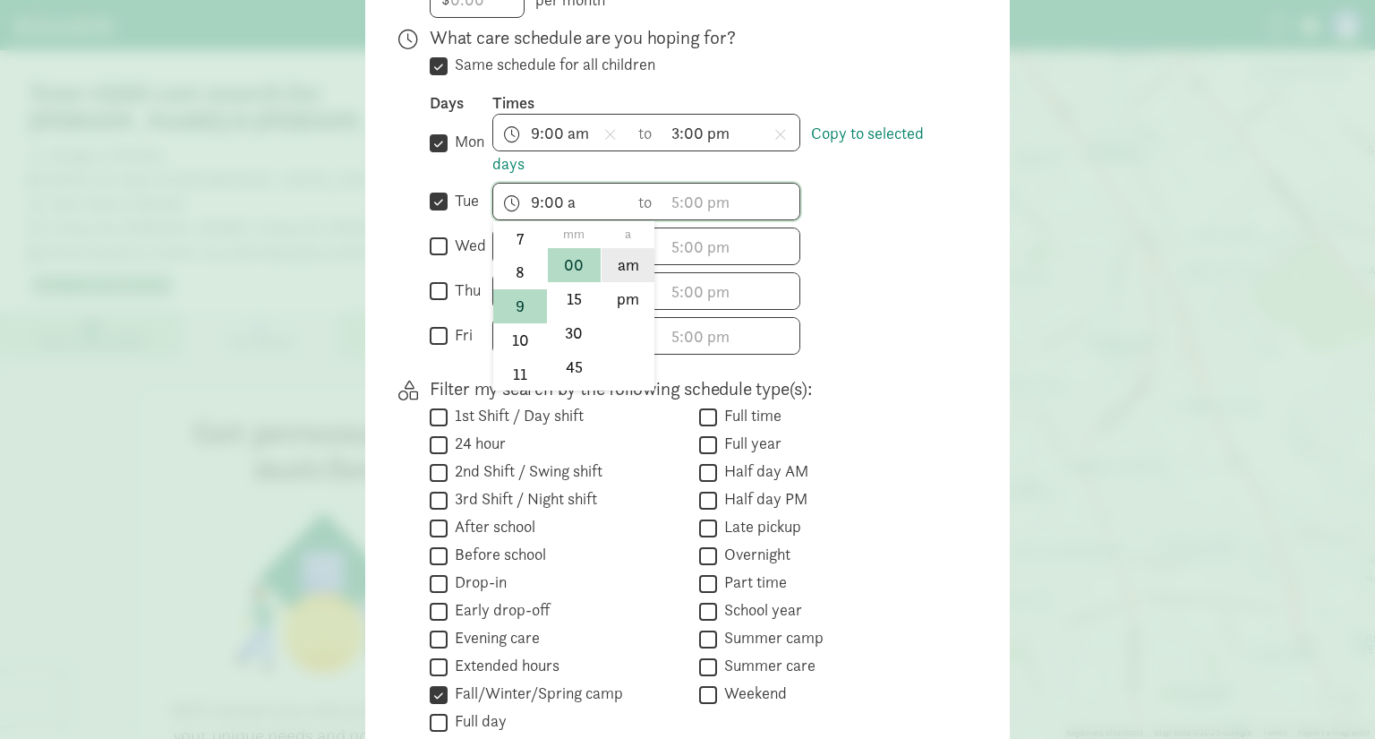
type input "9:00 am"
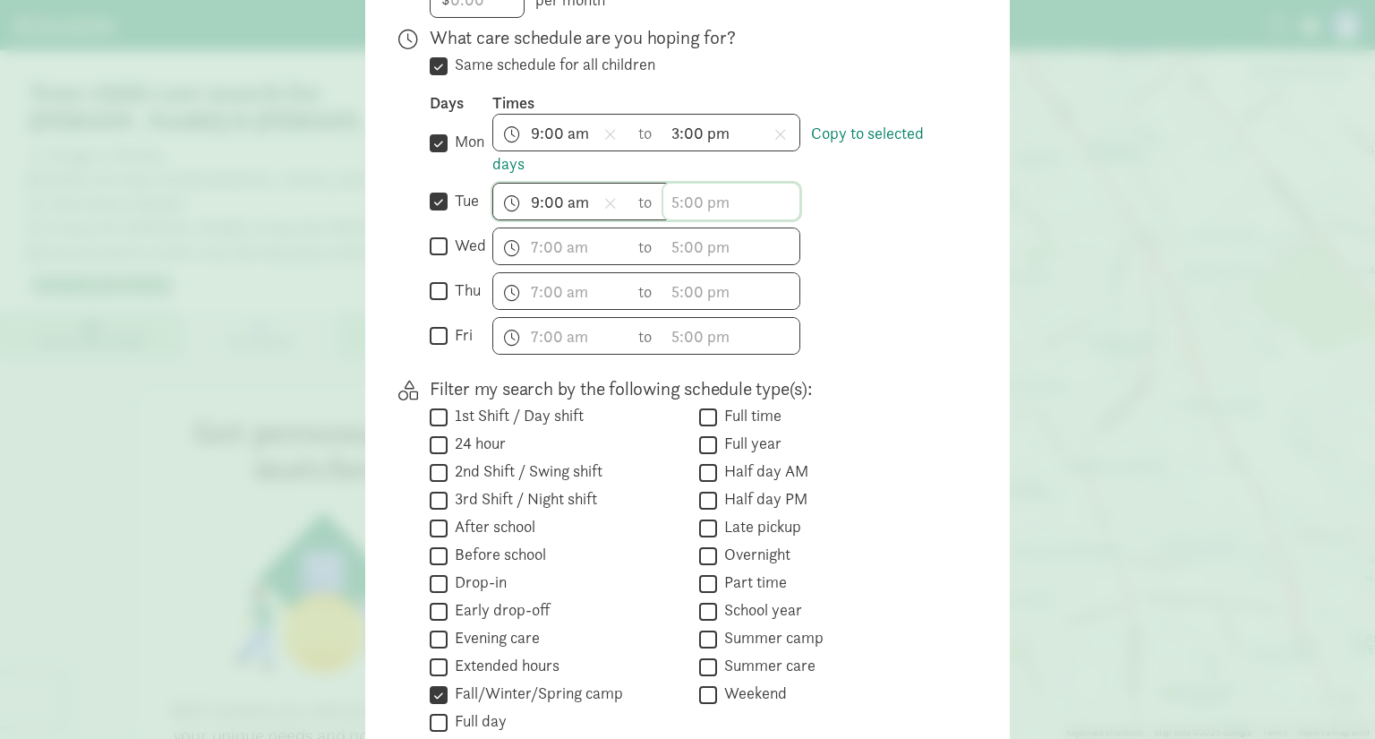
click at [683, 184] on span "h 12 1 2 3 4 5 6 7 8 9 10 11 mm 00 15 30 45 a am pm" at bounding box center [731, 202] width 136 height 36
click at [686, 349] on li "3" at bounding box center [689, 366] width 53 height 34
click at [730, 248] on li "00" at bounding box center [744, 265] width 53 height 34
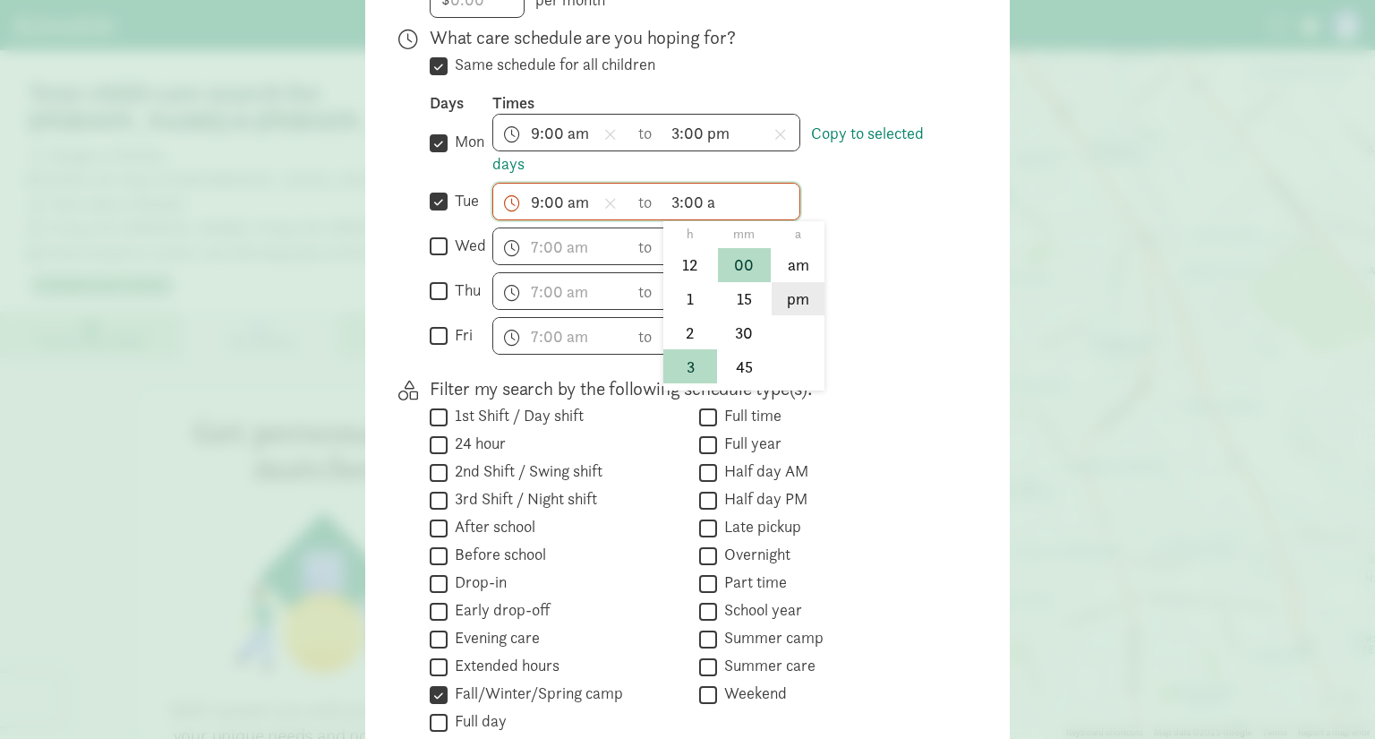
click at [782, 282] on li "pm" at bounding box center [798, 299] width 53 height 34
type input "3:00 pm"
drag, startPoint x: 869, startPoint y: 99, endPoint x: 860, endPoint y: 105, distance: 10.4
click at [870, 123] on link "Copy to selected days" at bounding box center [707, 149] width 431 height 52
click at [431, 235] on input "wed" at bounding box center [439, 247] width 18 height 24
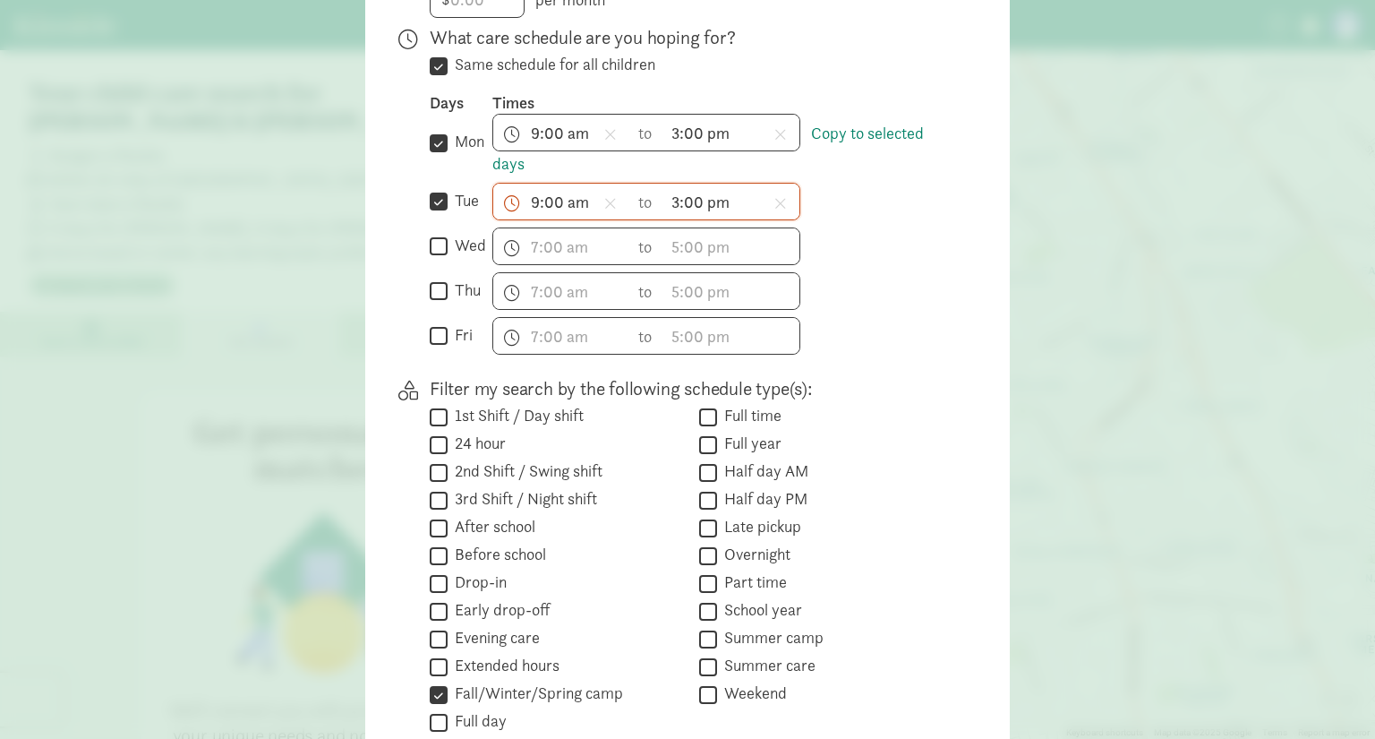
checkbox input "true"
click at [851, 123] on link "Copy to selected days" at bounding box center [707, 149] width 431 height 52
click at [436, 190] on input "tue" at bounding box center [439, 202] width 18 height 24
checkbox input "false"
drag, startPoint x: 436, startPoint y: 107, endPoint x: 448, endPoint y: 106, distance: 11.8
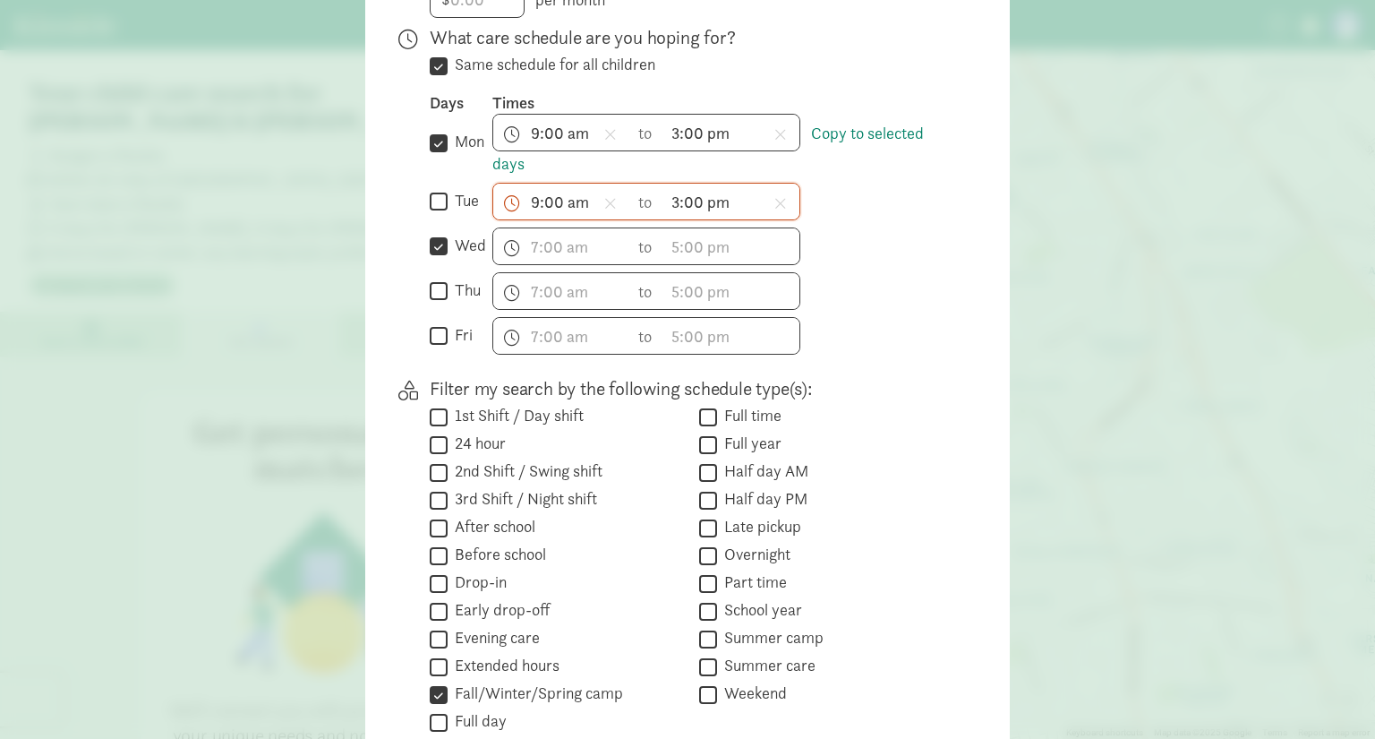
click at [437, 131] on input "mon" at bounding box center [439, 143] width 18 height 24
checkbox input "false"
click at [492, 123] on link "Copy to selected days" at bounding box center [707, 149] width 431 height 52
click at [501, 134] on link "Copy to selected days" at bounding box center [707, 149] width 431 height 52
click at [555, 226] on div "Days Times  mon Copy to selected days 9:00 am h 12 1 2 3 4 5 6 7 8 9 10 11 mm …" at bounding box center [691, 223] width 523 height 262
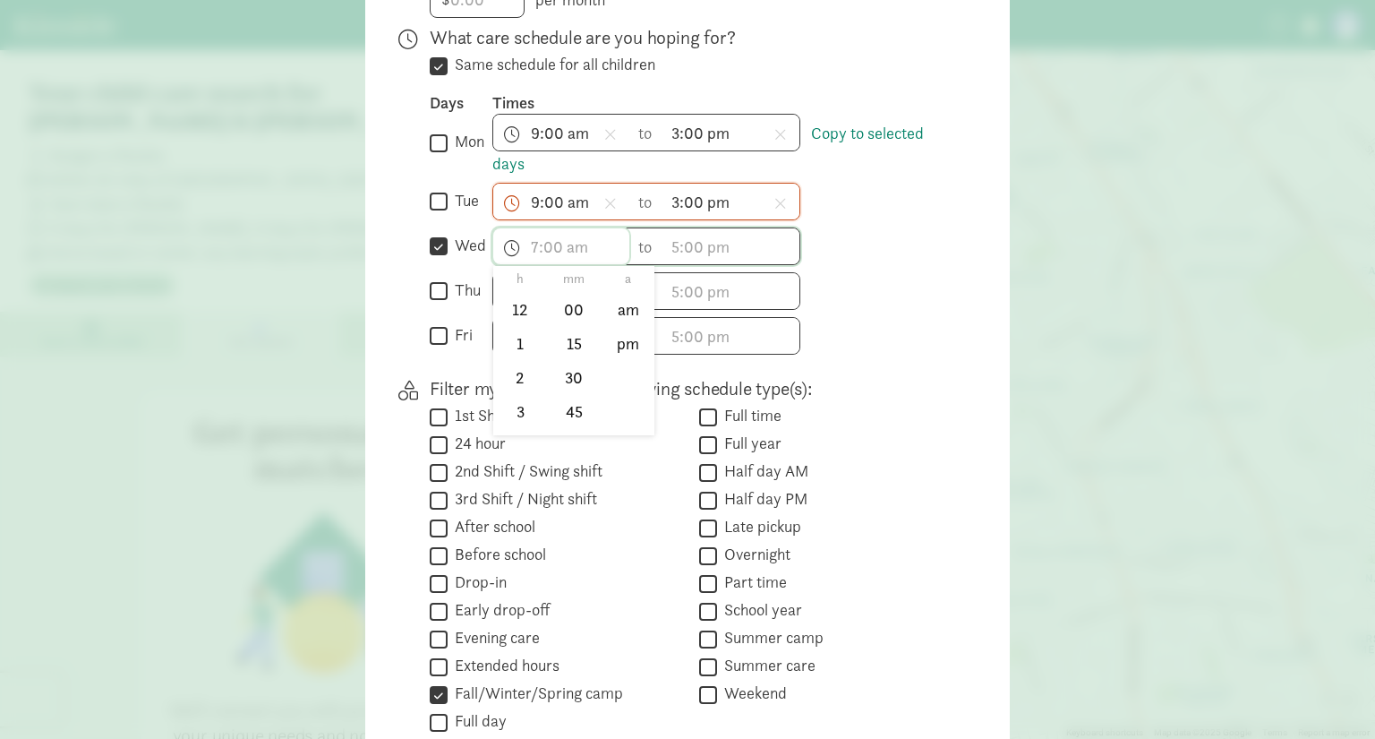
click at [533, 228] on input "text" at bounding box center [561, 246] width 136 height 36
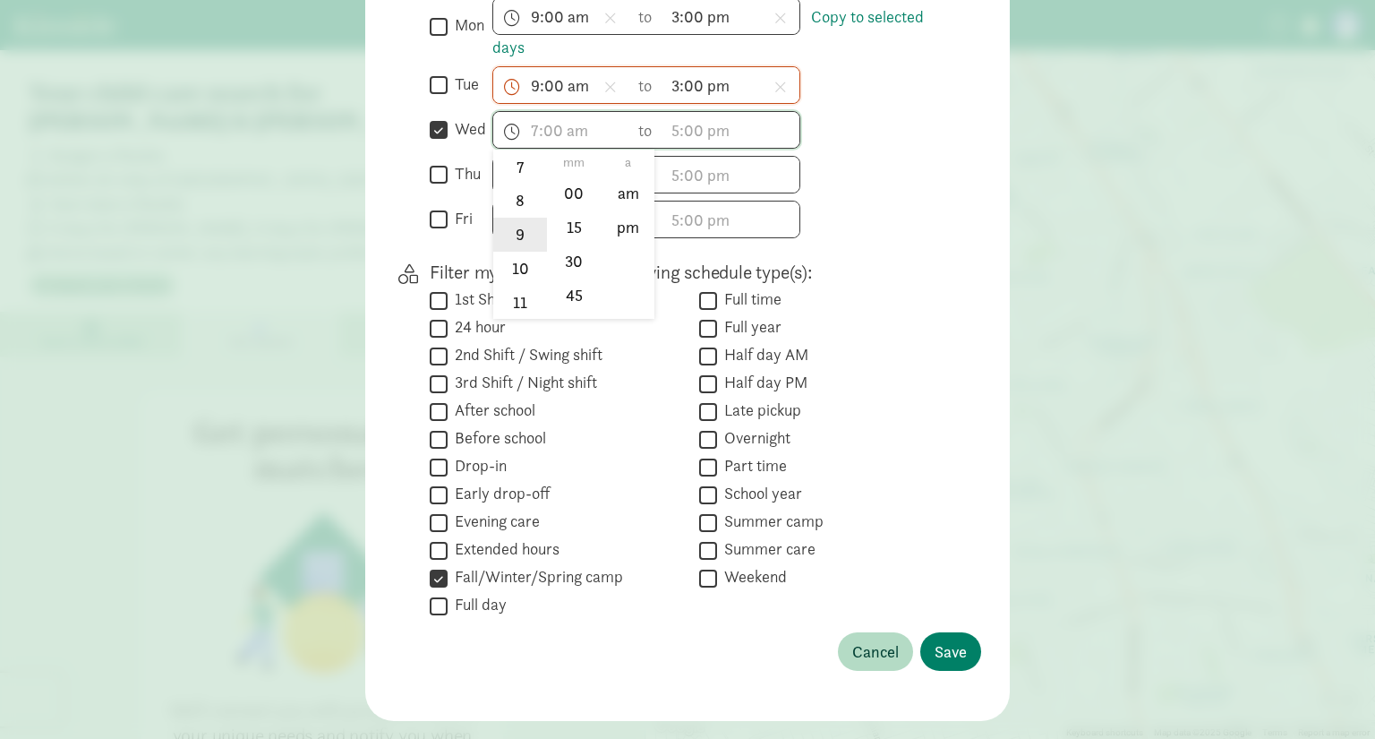
click at [517, 218] on li "9" at bounding box center [519, 235] width 53 height 34
click at [579, 176] on li "00" at bounding box center [574, 193] width 53 height 34
drag, startPoint x: 636, startPoint y: 158, endPoint x: 650, endPoint y: 151, distance: 16.0
click at [635, 176] on li "am" at bounding box center [628, 193] width 53 height 34
type input "9:00 am"
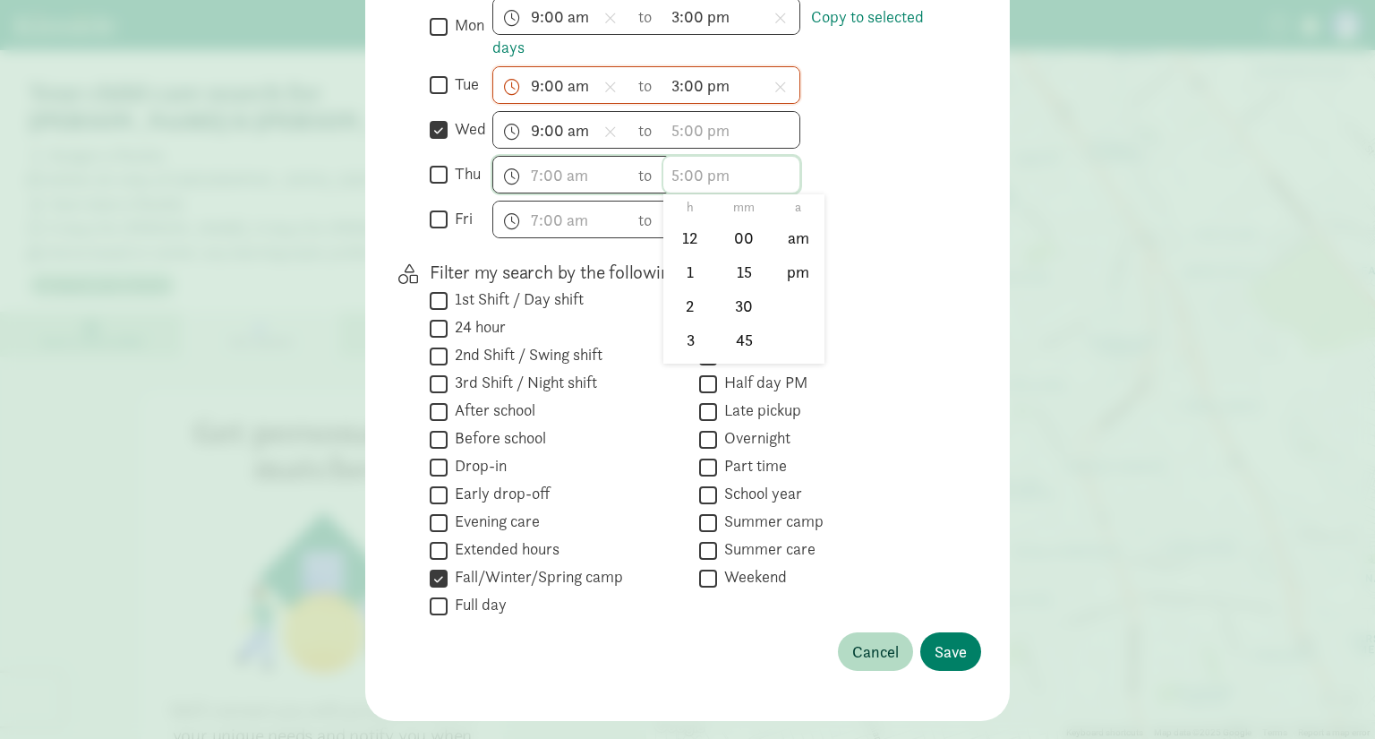
click at [683, 157] on input "text" at bounding box center [731, 175] width 136 height 36
click at [679, 322] on li "3" at bounding box center [689, 339] width 53 height 34
click at [734, 221] on li "00" at bounding box center [744, 238] width 53 height 34
drag, startPoint x: 779, startPoint y: 227, endPoint x: 755, endPoint y: 216, distance: 26.8
click at [781, 255] on li "pm" at bounding box center [798, 272] width 53 height 34
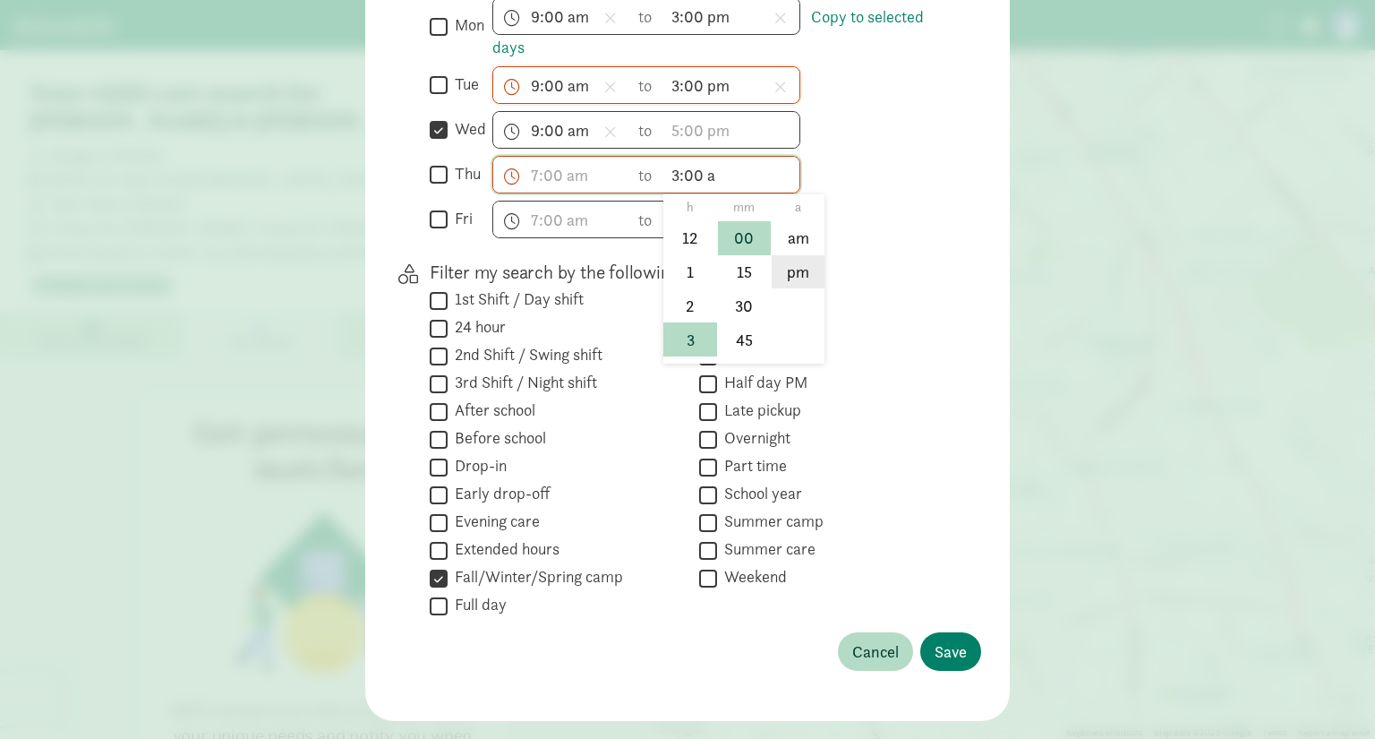
type input "3:00 pm"
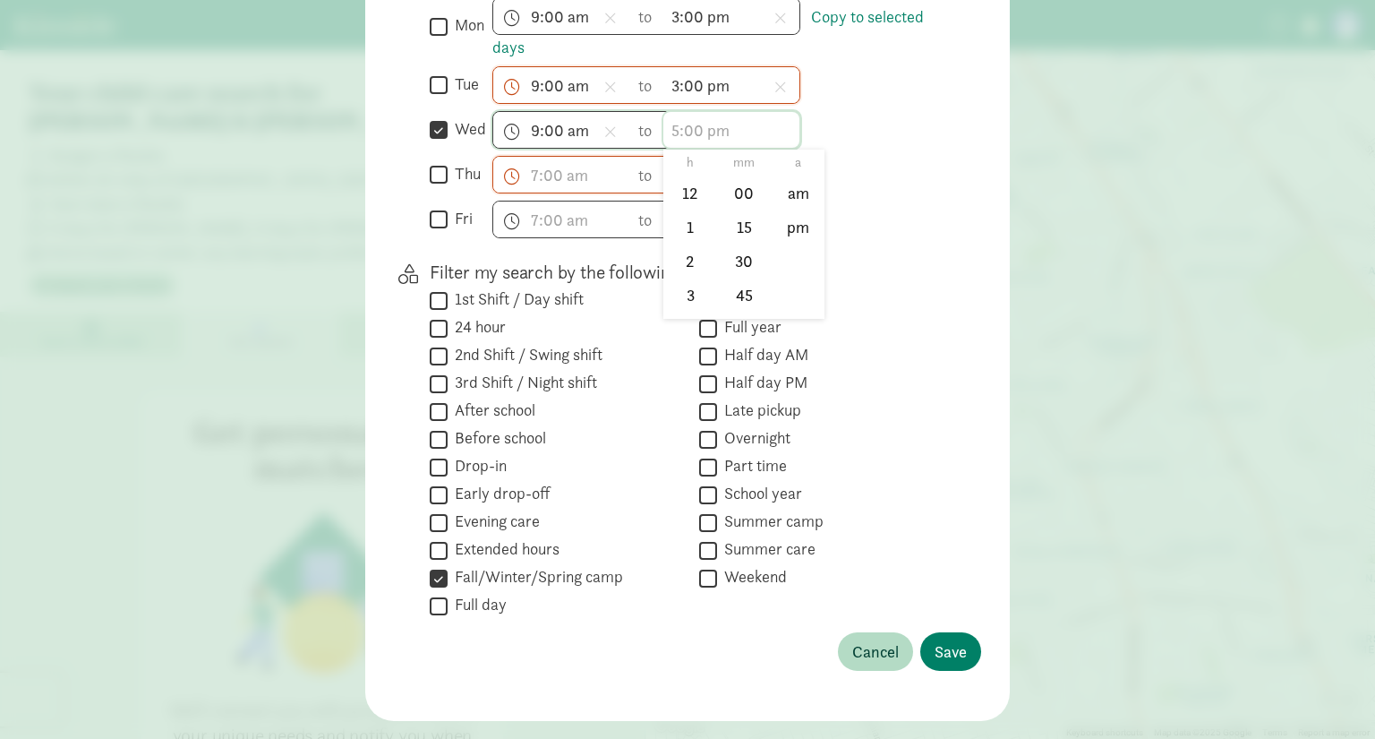
click at [682, 112] on input "text" at bounding box center [731, 130] width 136 height 36
click at [679, 277] on li "3" at bounding box center [689, 294] width 53 height 34
drag, startPoint x: 731, startPoint y: 145, endPoint x: 747, endPoint y: 166, distance: 26.3
click at [732, 176] on li "00" at bounding box center [744, 193] width 53 height 34
click at [807, 210] on li "pm" at bounding box center [798, 227] width 53 height 34
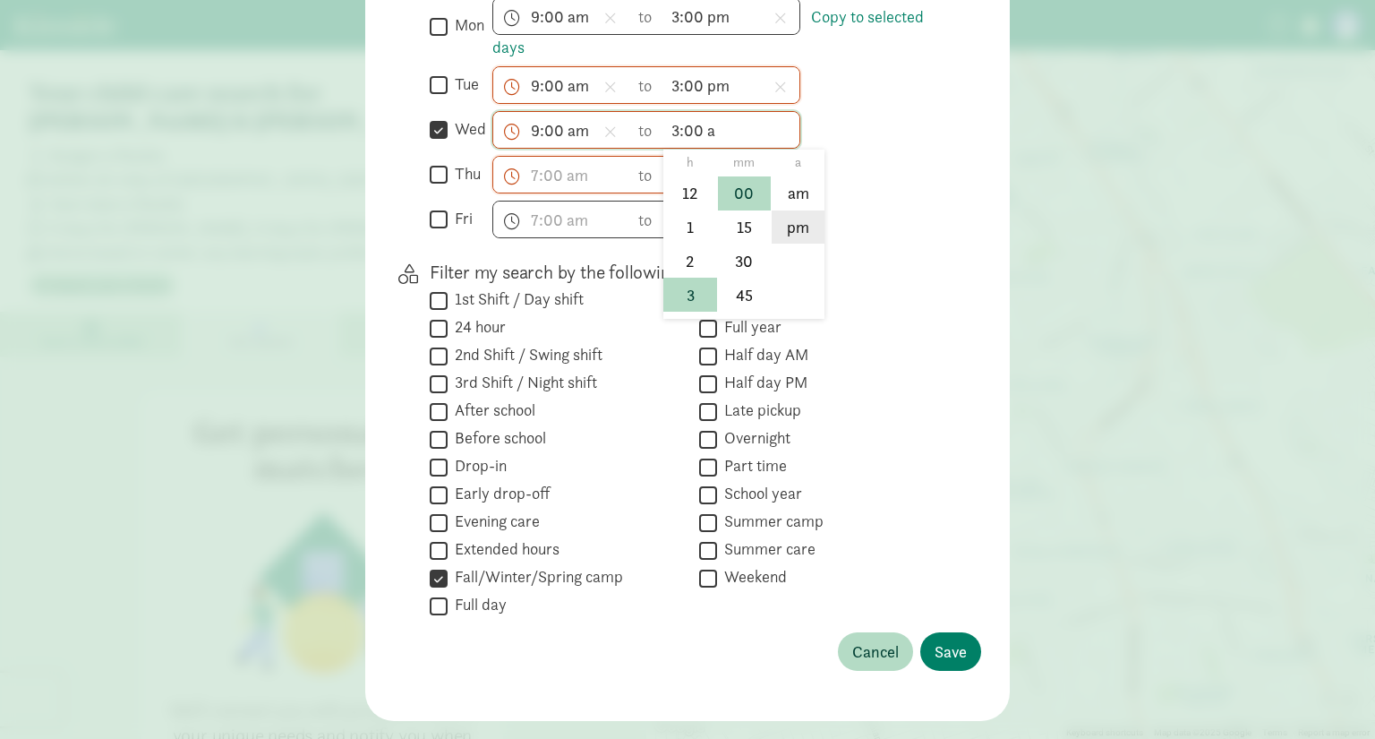
type input "3:00 pm"
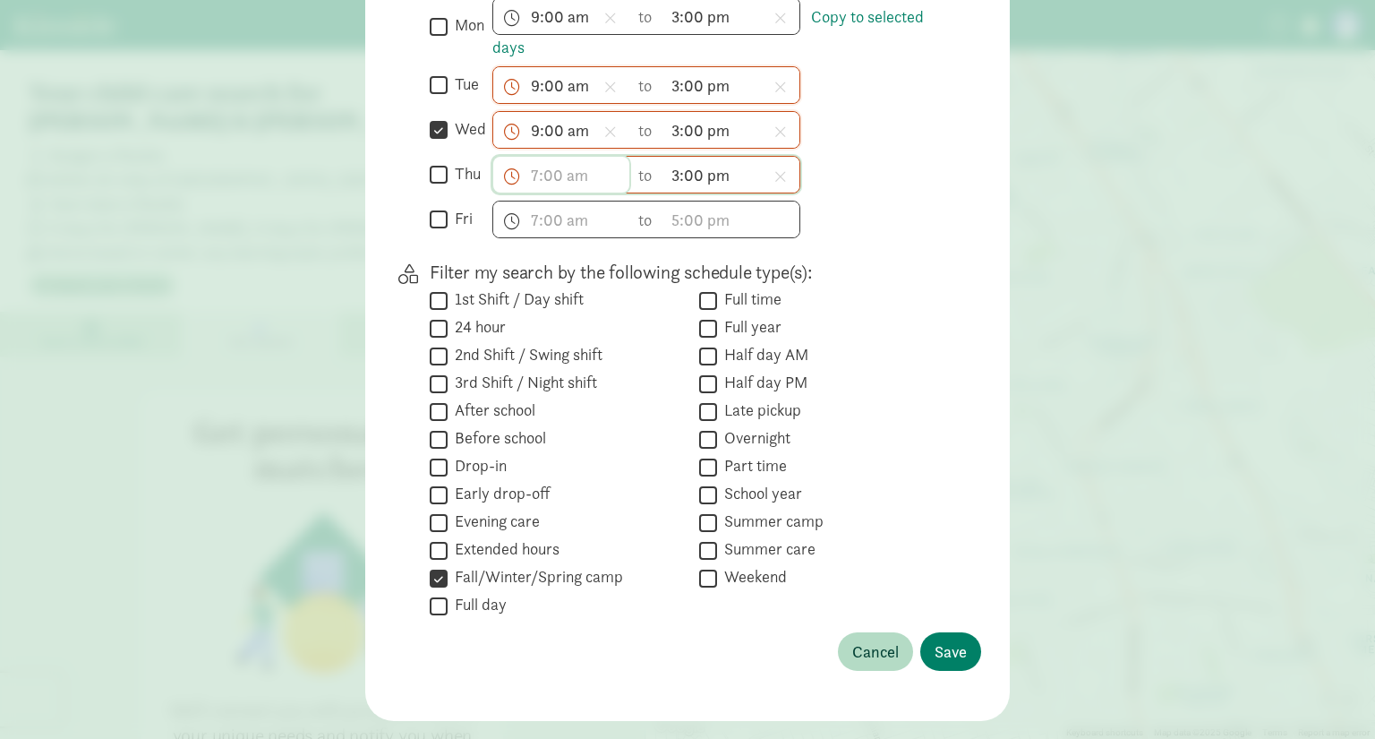
click at [546, 157] on input "text" at bounding box center [561, 175] width 136 height 36
click at [514, 262] on li "9" at bounding box center [519, 279] width 53 height 34
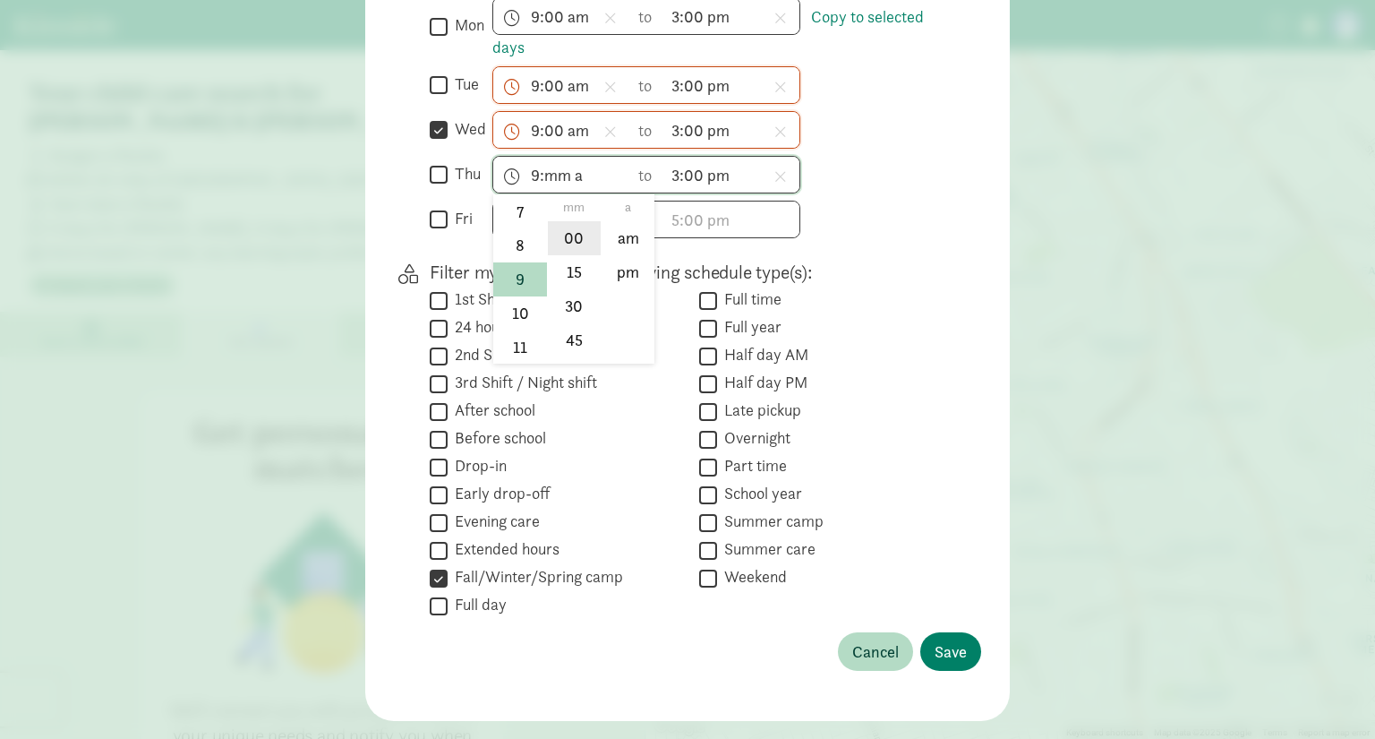
click at [572, 221] on li "00" at bounding box center [574, 238] width 53 height 34
click at [617, 221] on li "am" at bounding box center [628, 238] width 53 height 34
type input "9:00 am"
click at [568, 201] on input "text" at bounding box center [561, 219] width 136 height 36
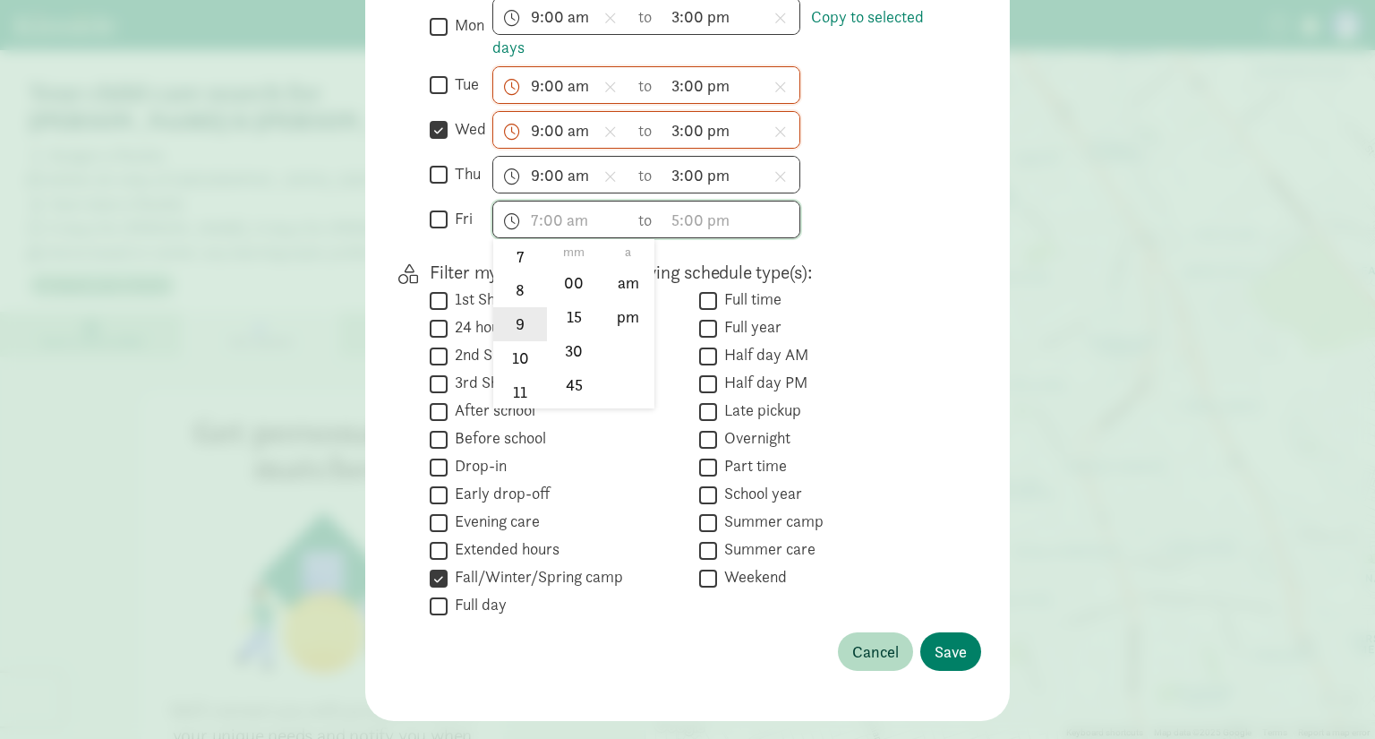
click at [516, 307] on li "9" at bounding box center [519, 324] width 53 height 34
click at [590, 266] on li "00" at bounding box center [574, 283] width 53 height 34
type input "9:00 a"
click at [619, 243] on ul "a am pm" at bounding box center [628, 323] width 54 height 169
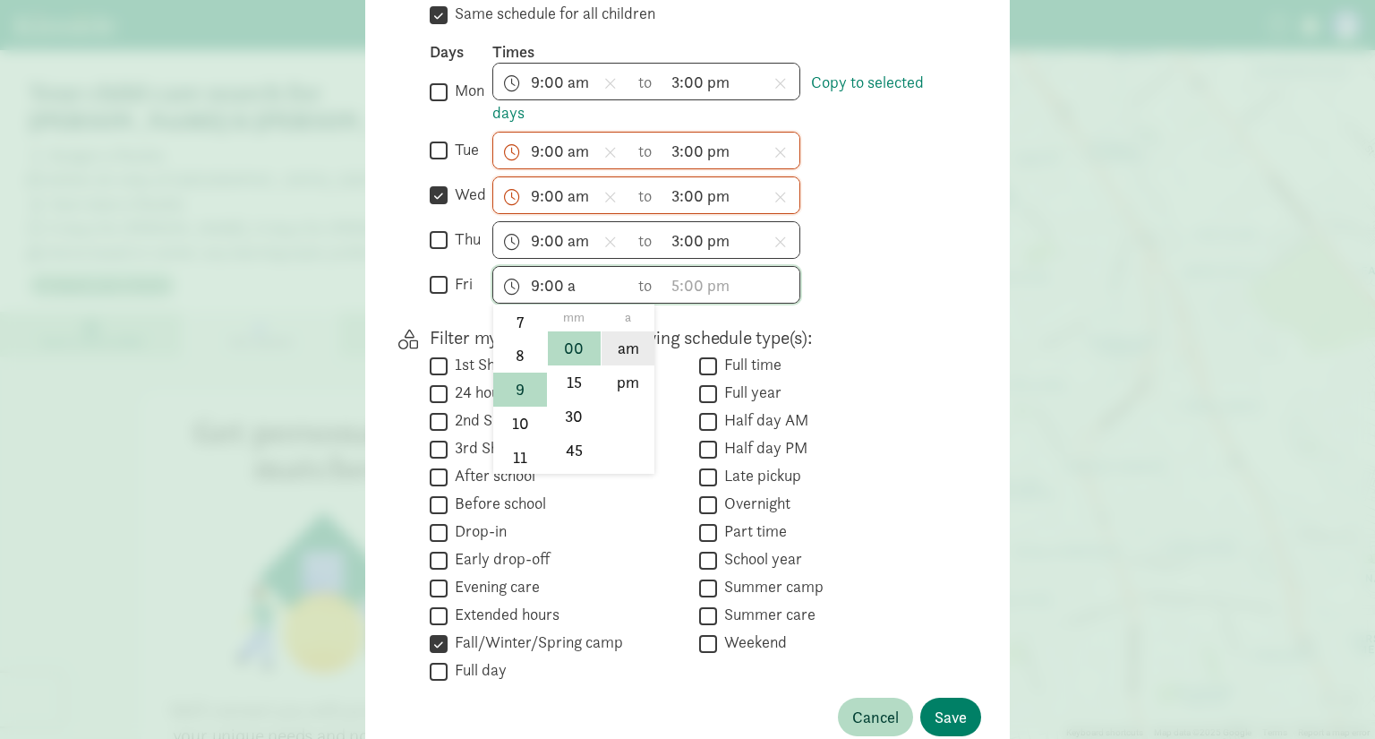
scroll to position [562, 0]
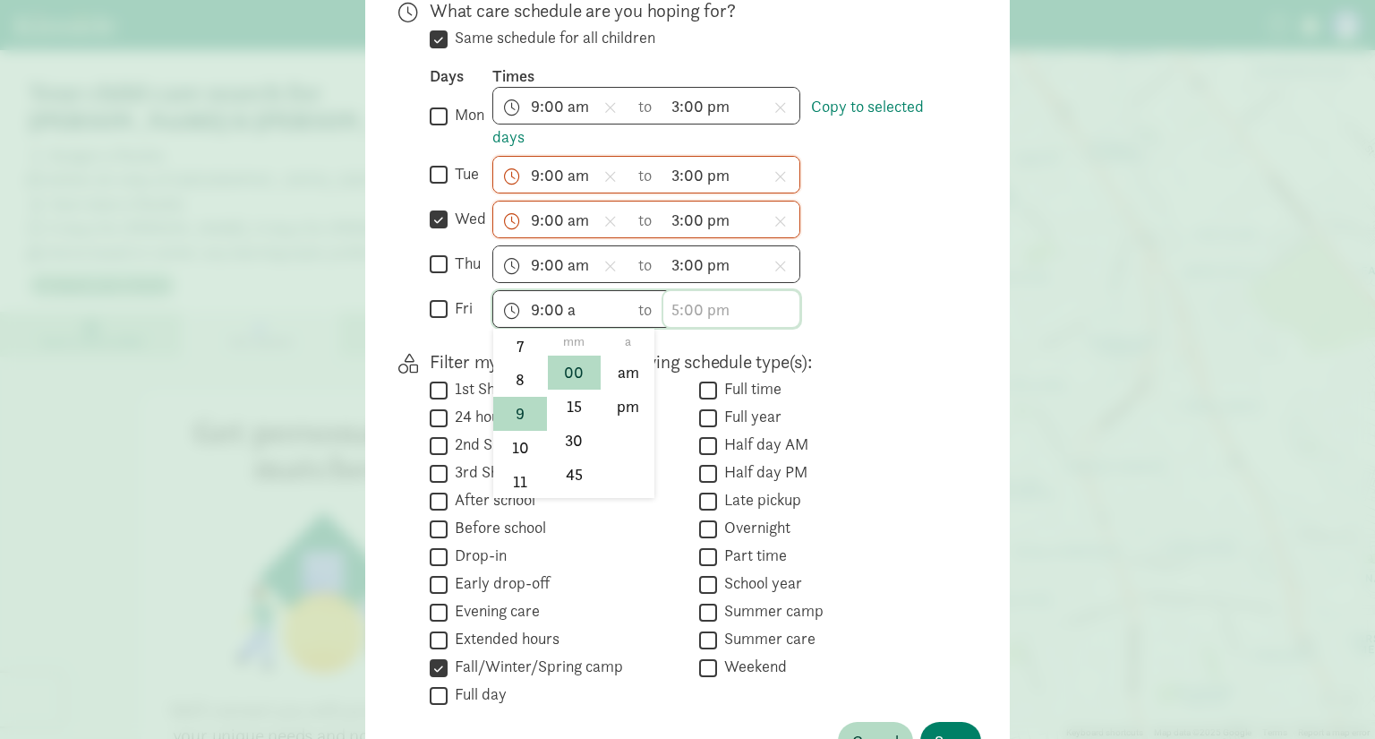
drag, startPoint x: 688, startPoint y: 266, endPoint x: 695, endPoint y: 276, distance: 11.7
click at [689, 291] on input "text" at bounding box center [731, 309] width 136 height 36
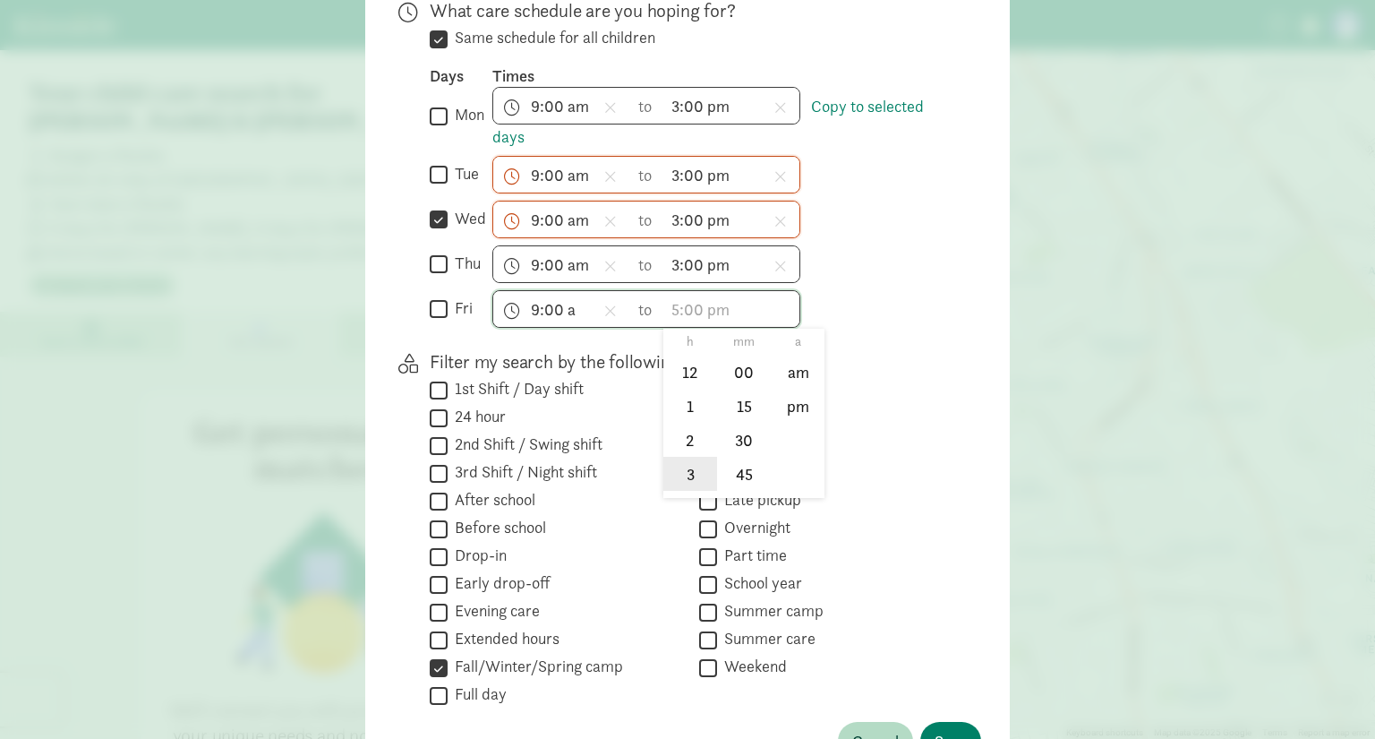
click at [691, 457] on li "3" at bounding box center [689, 474] width 53 height 34
click at [741, 355] on li "00" at bounding box center [744, 372] width 53 height 34
click at [786, 389] on li "pm" at bounding box center [798, 406] width 53 height 34
type input "3:00 pm"
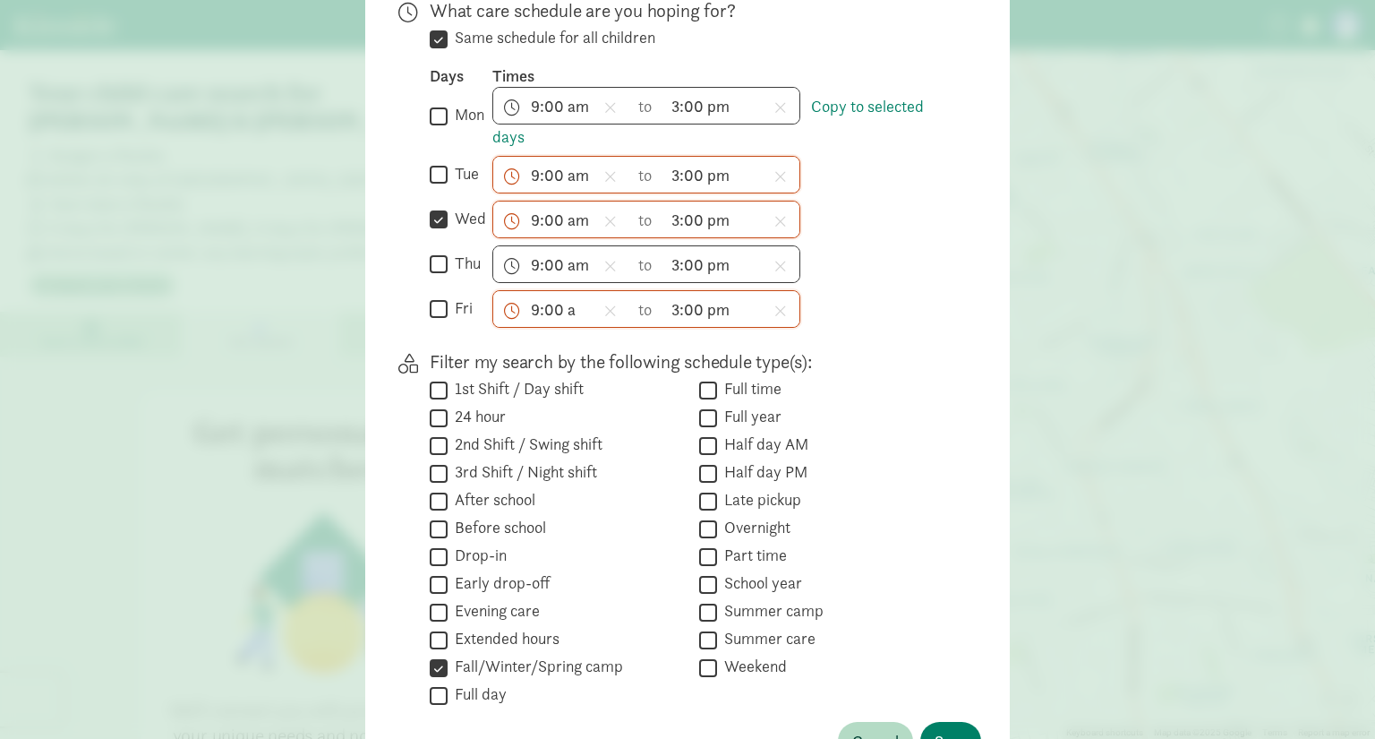
drag, startPoint x: 431, startPoint y: 79, endPoint x: 427, endPoint y: 132, distance: 53.9
click at [432, 104] on input "mon" at bounding box center [439, 116] width 18 height 24
checkbox input "true"
drag, startPoint x: 431, startPoint y: 142, endPoint x: 440, endPoint y: 142, distance: 9.8
click at [440, 163] on input "tue" at bounding box center [439, 175] width 18 height 24
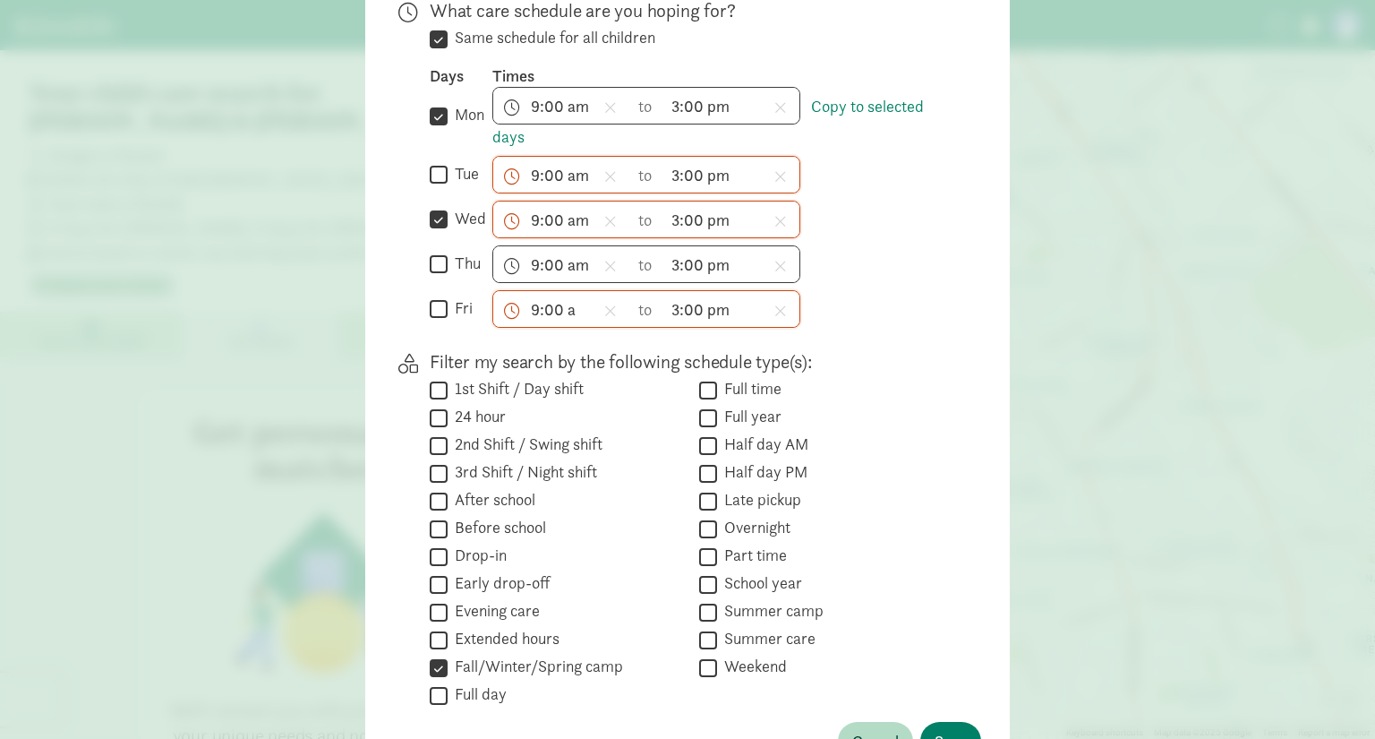
checkbox input "true"
click at [434, 252] on input "thu" at bounding box center [439, 264] width 18 height 24
checkbox input "true"
click at [441, 297] on input "fri" at bounding box center [439, 309] width 18 height 24
checkbox input "true"
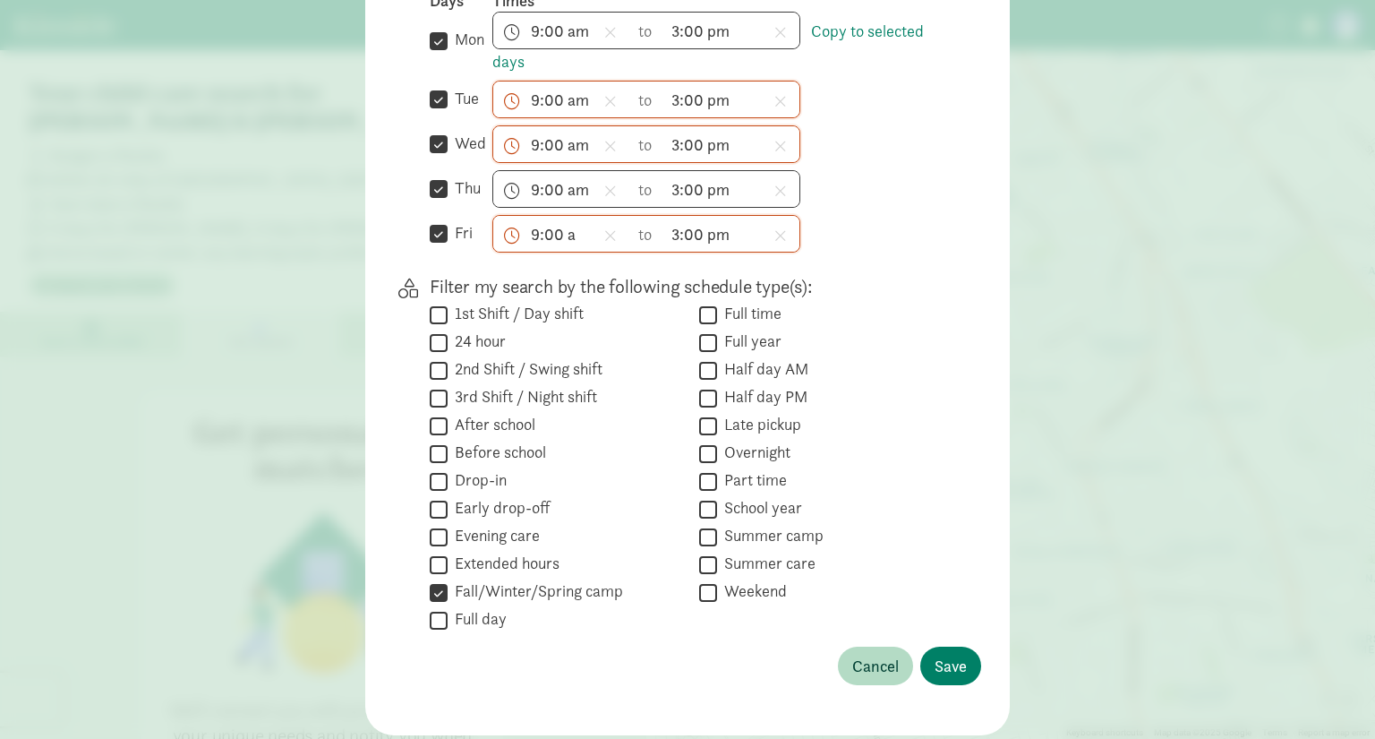
scroll to position [652, 0]
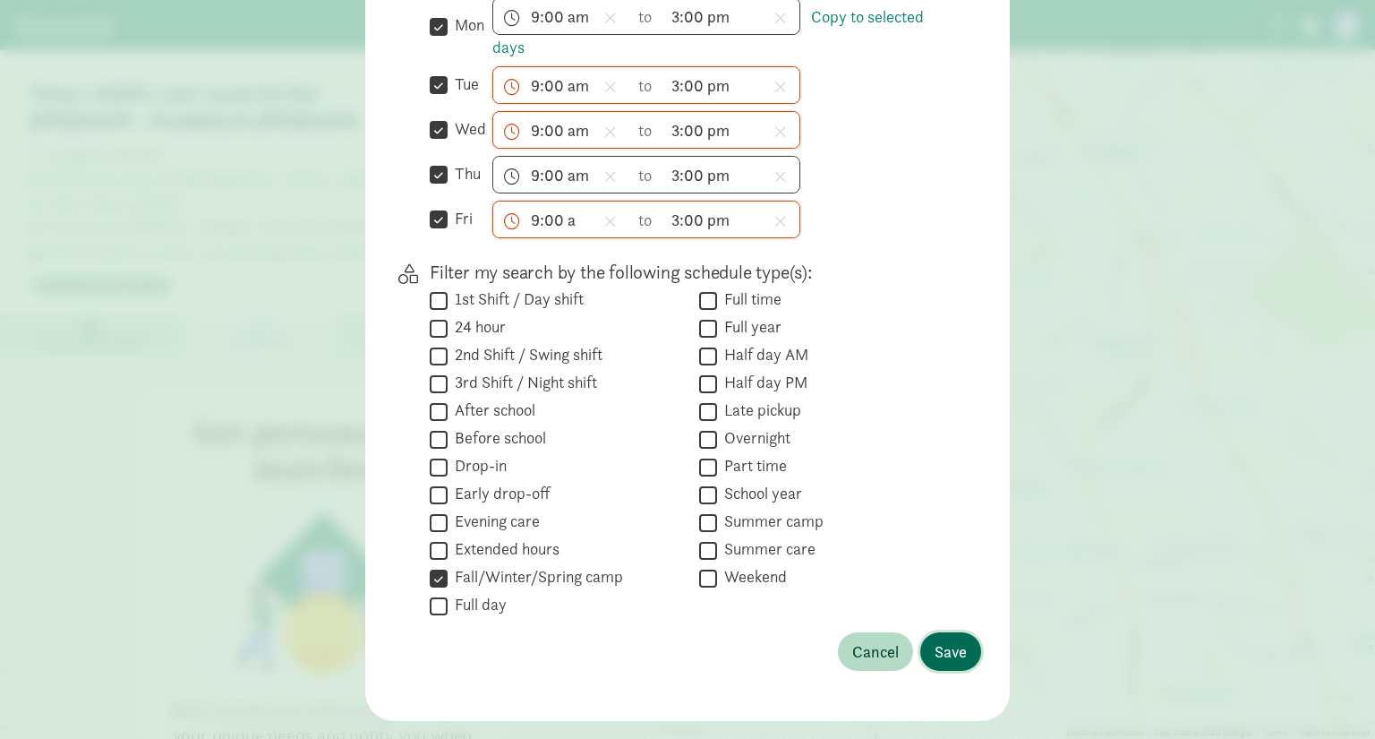
click at [943, 639] on span "Save" at bounding box center [951, 651] width 32 height 24
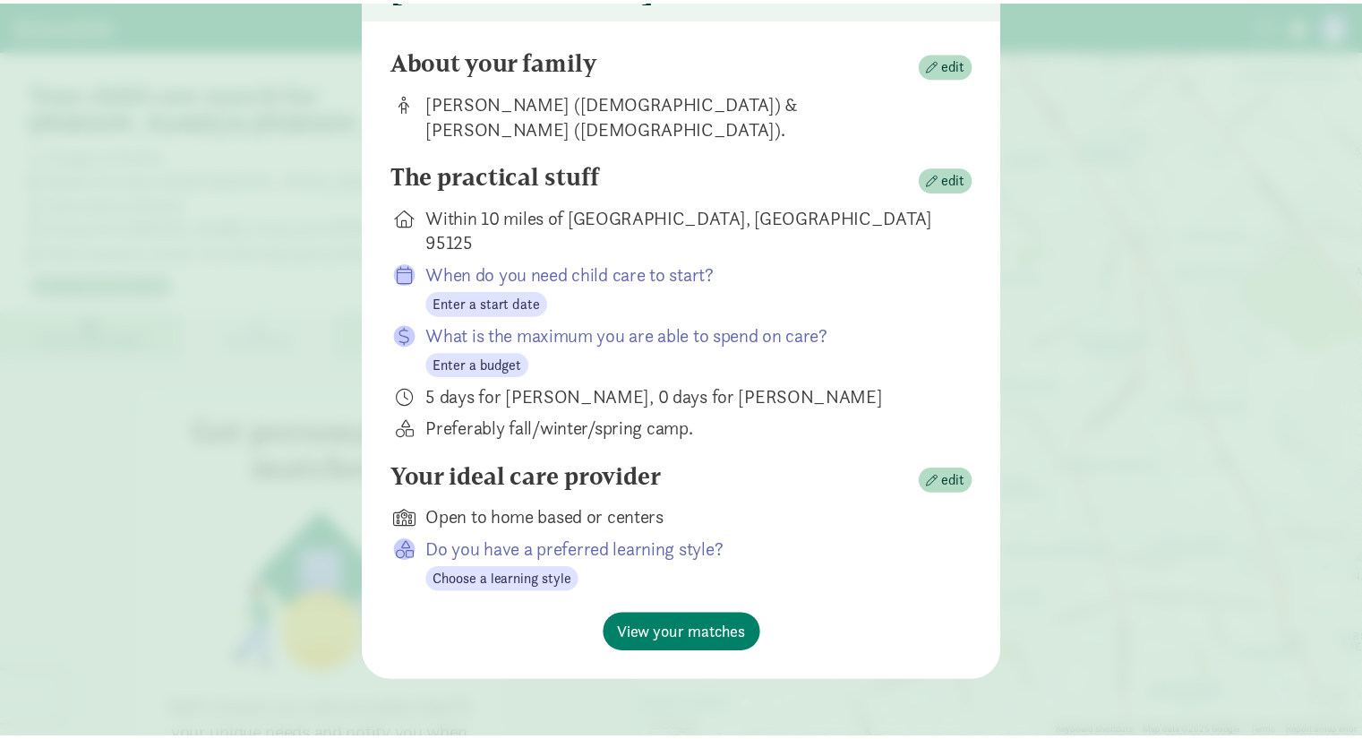
scroll to position [88, 0]
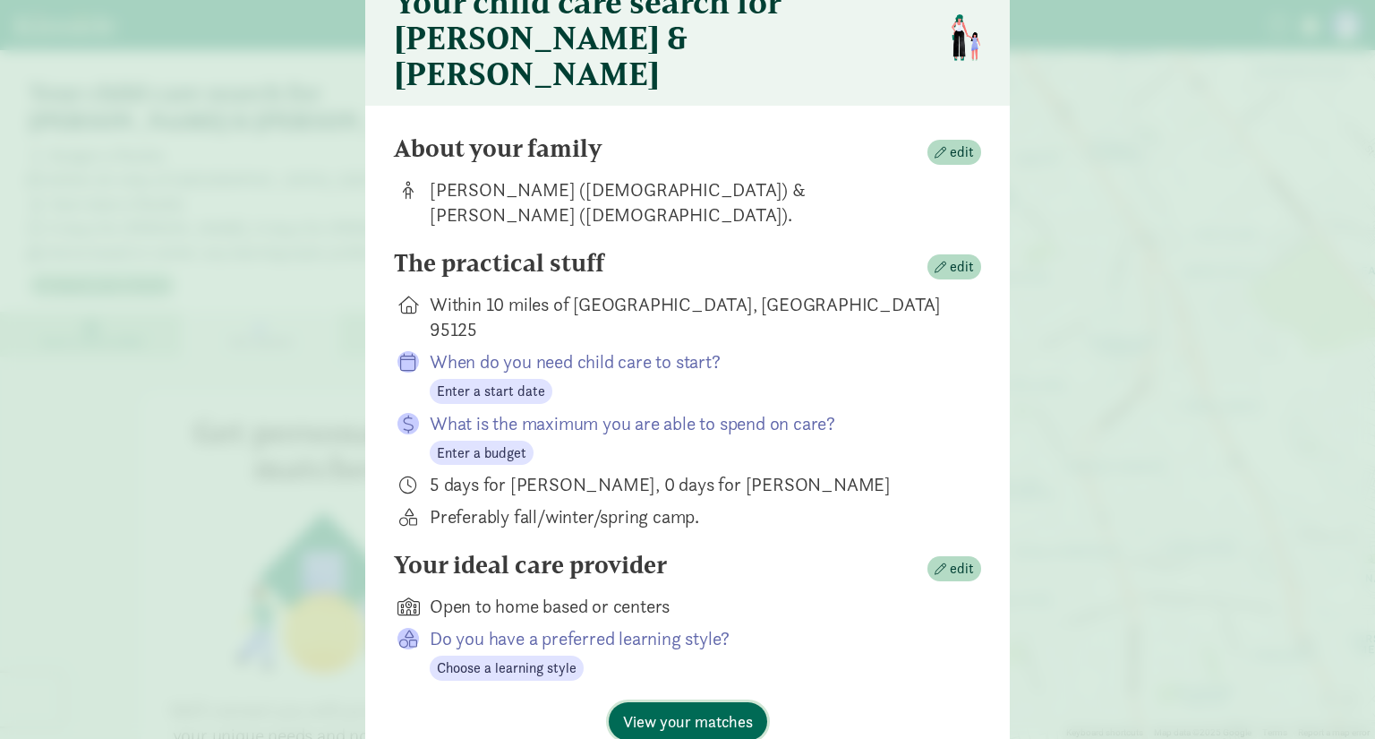
click at [685, 709] on span "View your matches" at bounding box center [688, 721] width 130 height 24
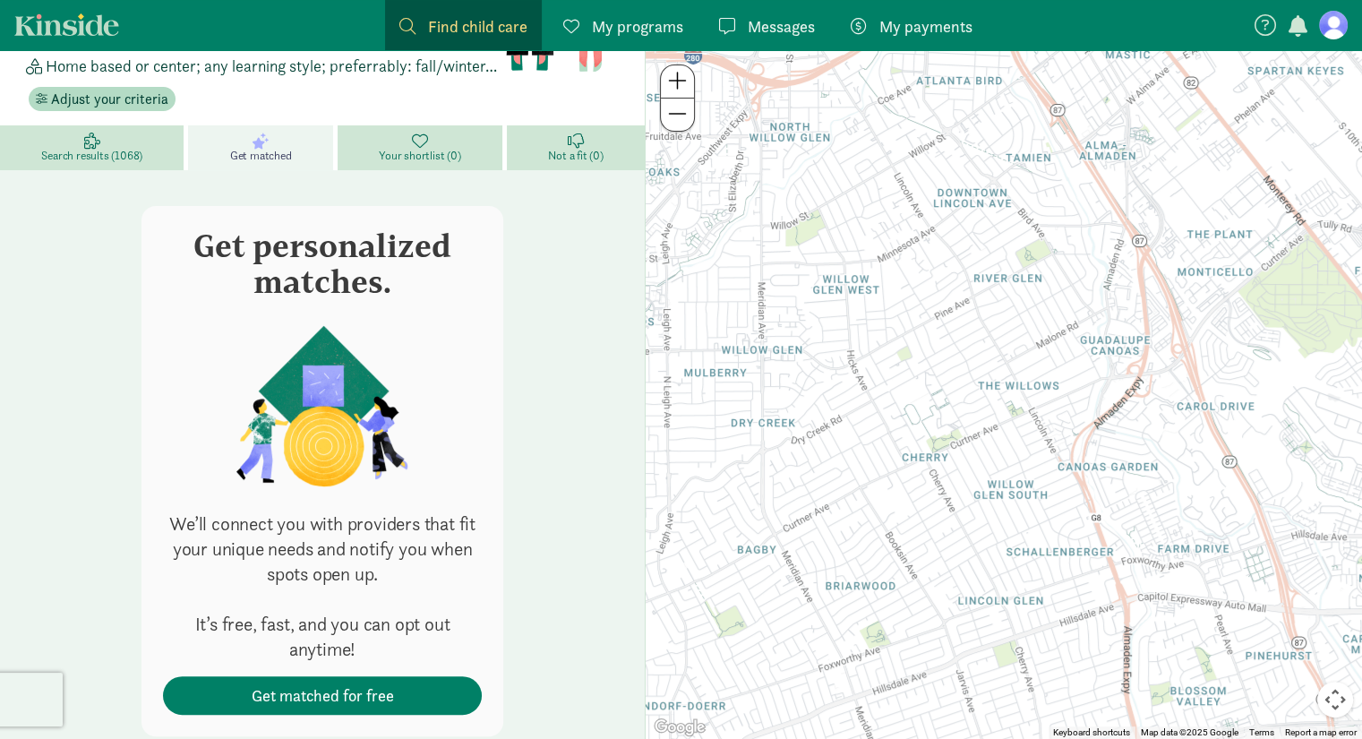
scroll to position [204, 0]
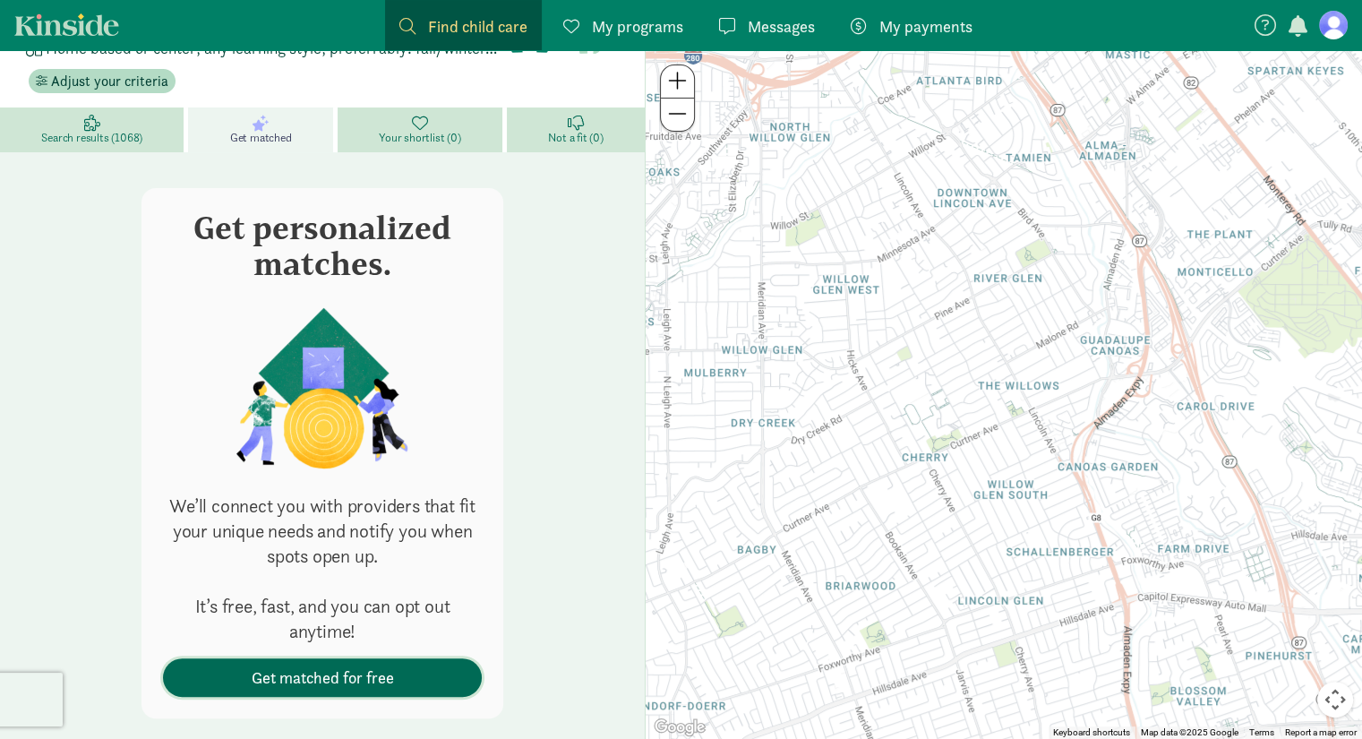
click at [294, 665] on span "Get matched for free" at bounding box center [323, 677] width 142 height 24
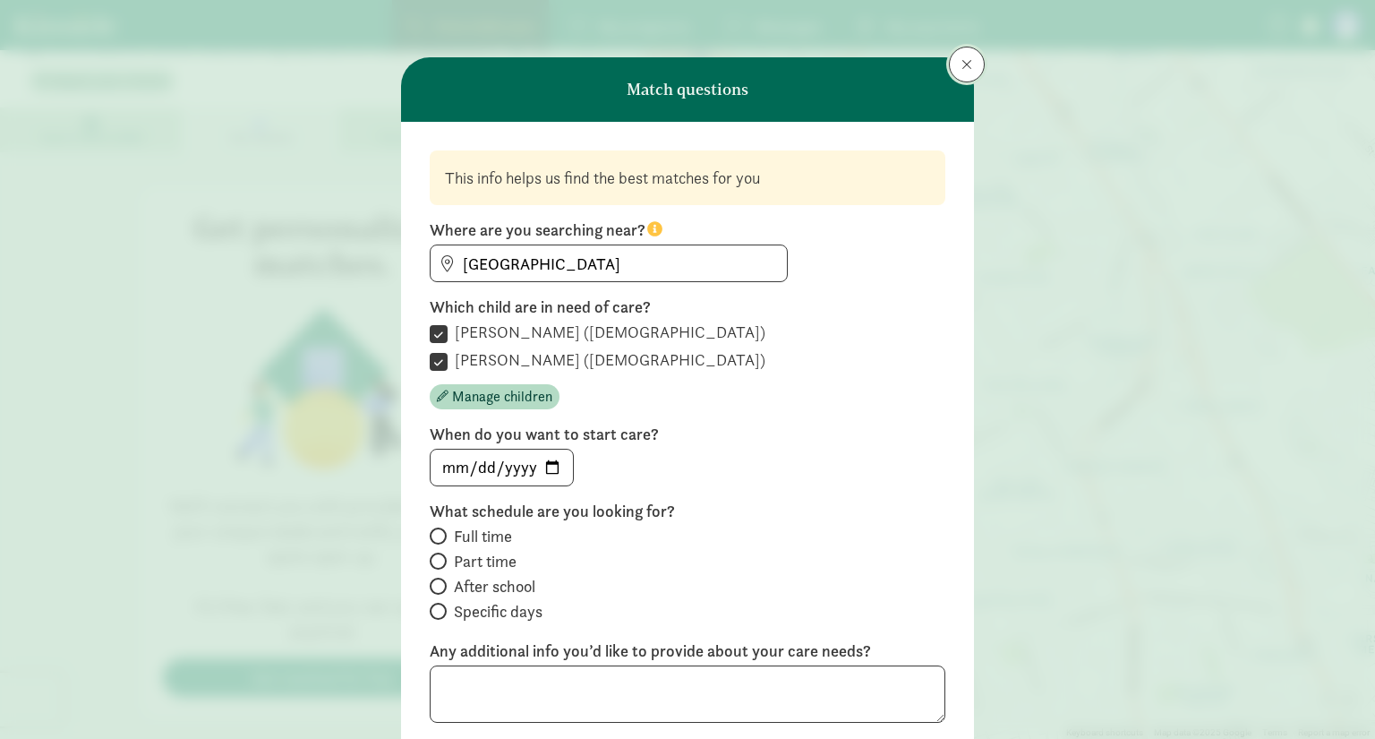
click at [955, 71] on button at bounding box center [967, 65] width 36 height 36
